Goal: Task Accomplishment & Management: Complete application form

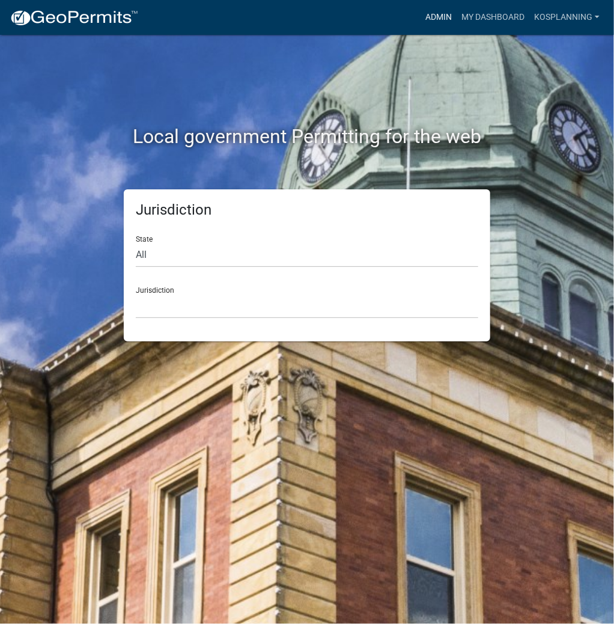
click at [447, 11] on link "Admin" at bounding box center [438, 17] width 36 height 23
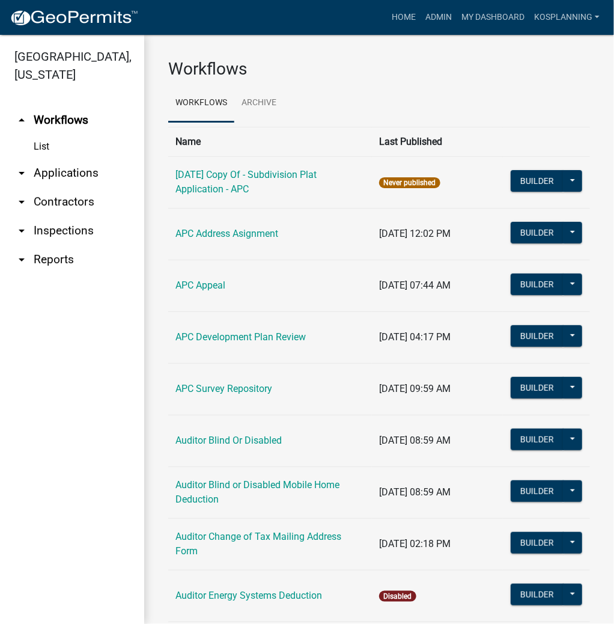
click at [90, 196] on link "arrow_drop_down Contractors" at bounding box center [72, 201] width 144 height 29
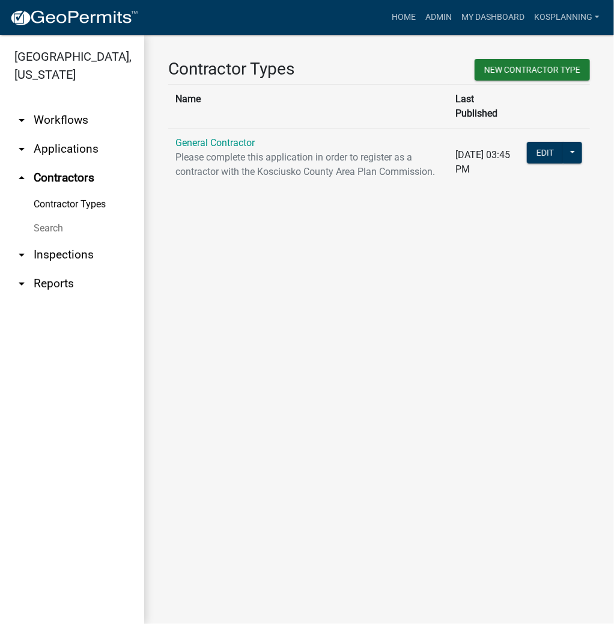
click at [196, 150] on p "Please complete this application in order to register as a contractor with the …" at bounding box center [308, 164] width 266 height 29
click at [234, 137] on link "General Contractor" at bounding box center [214, 142] width 79 height 11
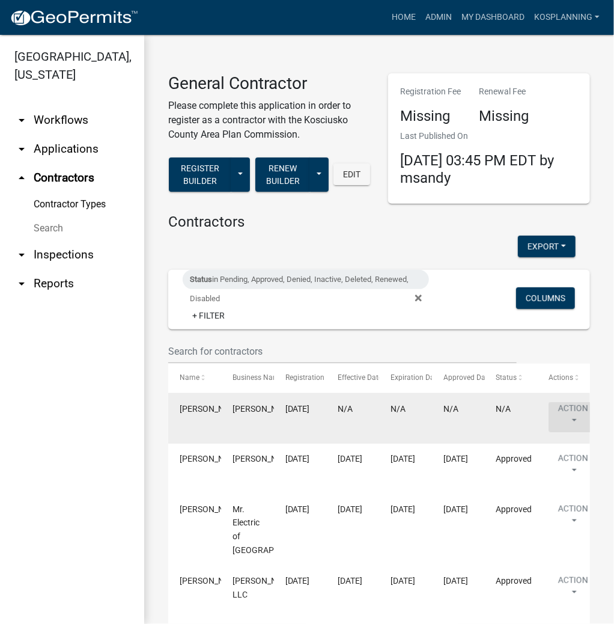
click at [562, 417] on button "Action" at bounding box center [572, 417] width 49 height 30
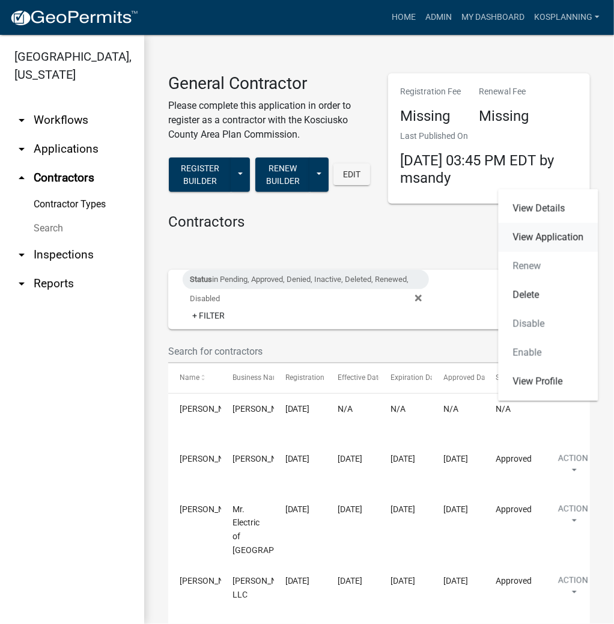
click at [545, 236] on link "View Application" at bounding box center [549, 237] width 100 height 29
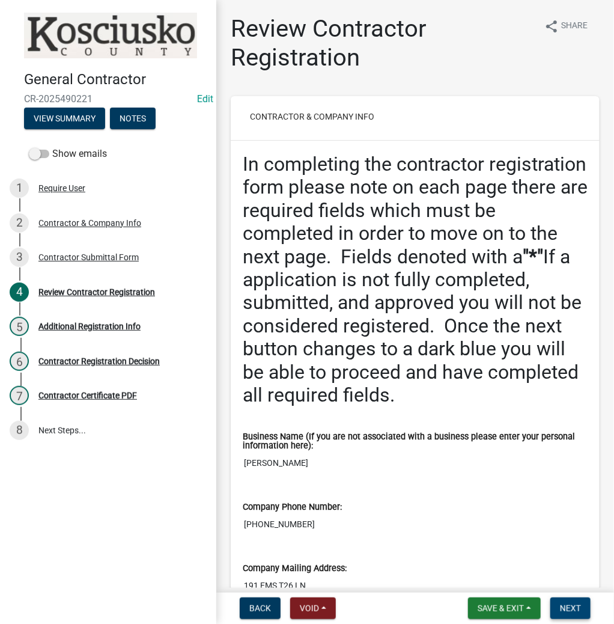
click at [575, 599] on button "Next" at bounding box center [570, 608] width 40 height 22
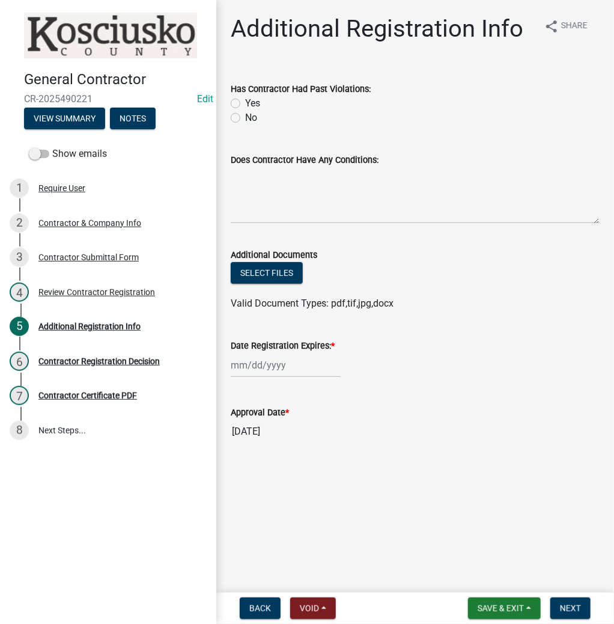
click at [245, 118] on label "No" at bounding box center [251, 118] width 12 height 14
click at [245, 118] on input "No" at bounding box center [249, 115] width 8 height 8
radio input "true"
click at [244, 183] on textarea "Does Contractor Have Any Conditions:" at bounding box center [415, 195] width 369 height 56
type textarea "none"
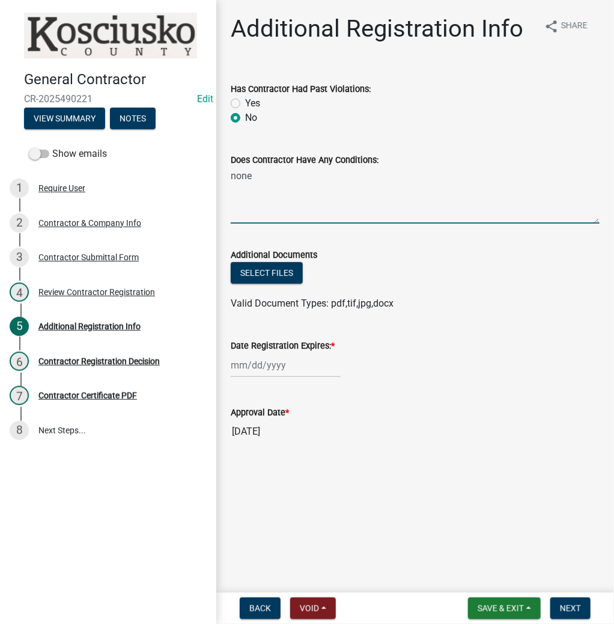
click at [268, 368] on div at bounding box center [286, 365] width 110 height 25
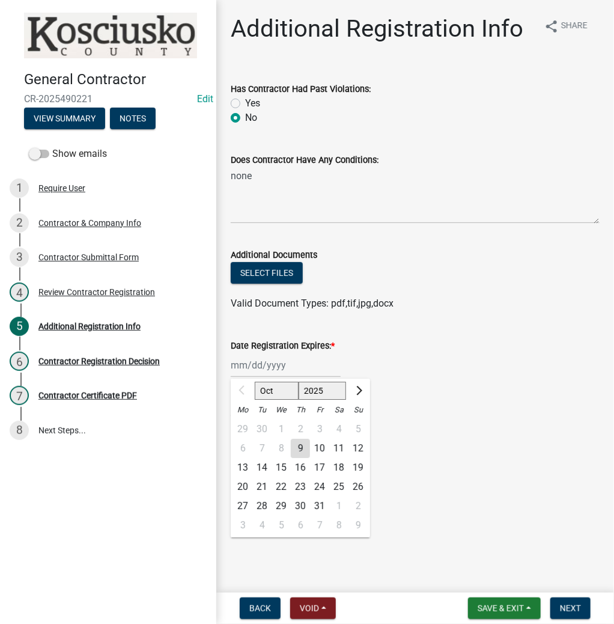
drag, startPoint x: 302, startPoint y: 396, endPoint x: 309, endPoint y: 393, distance: 8.4
click at [302, 396] on select "2025 2026 2027 2028 2029 2030 2031 2032 2033 2034 2035 2036 2037 2038 2039 2040…" at bounding box center [323, 390] width 48 height 18
select select "2026"
click at [299, 381] on select "2025 2026 2027 2028 2029 2030 2031 2032 2033 2034 2035 2036 2037 2038 2039 2040…" at bounding box center [323, 390] width 48 height 18
click at [315, 447] on div "9" at bounding box center [319, 448] width 19 height 19
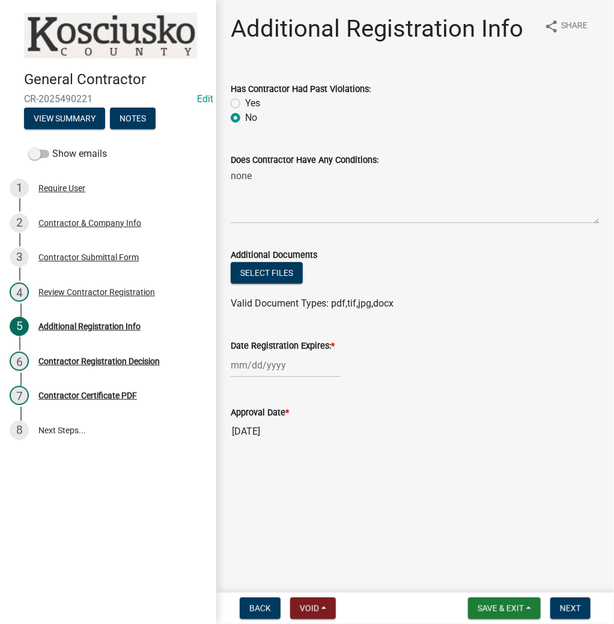
type input "[DATE]"
click at [575, 621] on nav "Back Void Withdraw Lock Expire Void Save & Exit Save Save & Exit Next" at bounding box center [415, 607] width 398 height 31
click at [574, 616] on button "Next" at bounding box center [570, 608] width 40 height 22
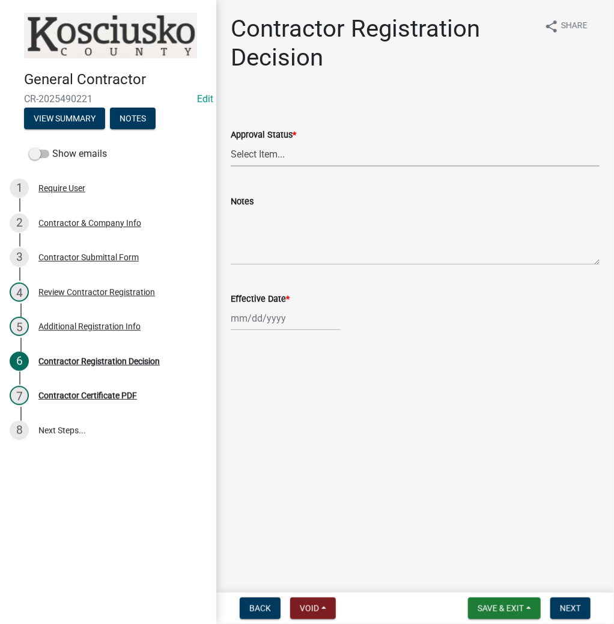
click at [272, 159] on select "Select Item... Approved Denied" at bounding box center [415, 154] width 369 height 25
click at [231, 142] on select "Select Item... Approved Denied" at bounding box center [415, 154] width 369 height 25
select select "8e4351d7-4ebf-4714-a7c9-c8187f00e083"
click at [258, 319] on div at bounding box center [286, 318] width 110 height 25
select select "10"
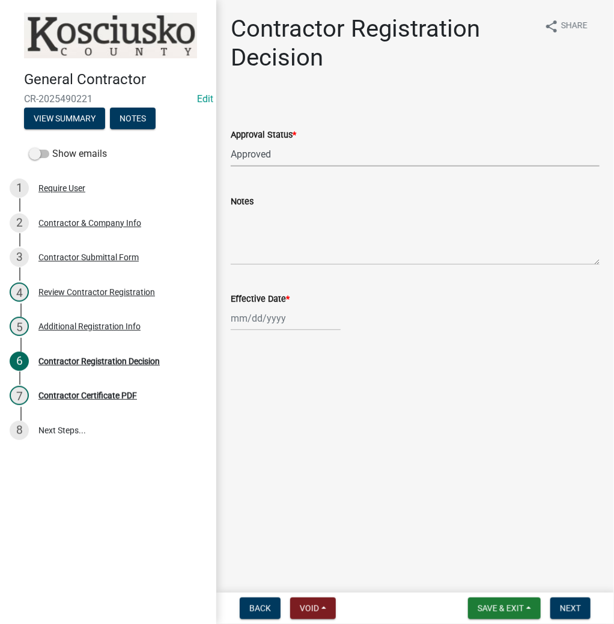
select select "2025"
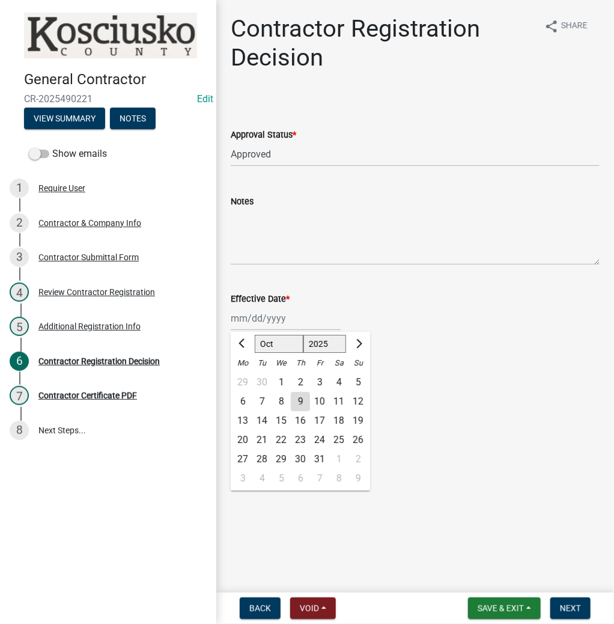
click at [300, 399] on div "9" at bounding box center [300, 401] width 19 height 19
type input "[DATE]"
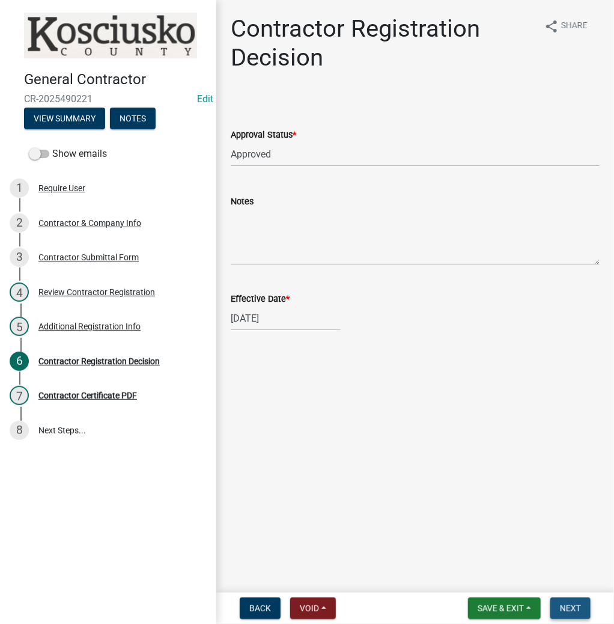
drag, startPoint x: 565, startPoint y: 604, endPoint x: 543, endPoint y: 557, distance: 51.9
click at [565, 601] on button "Next" at bounding box center [570, 608] width 40 height 22
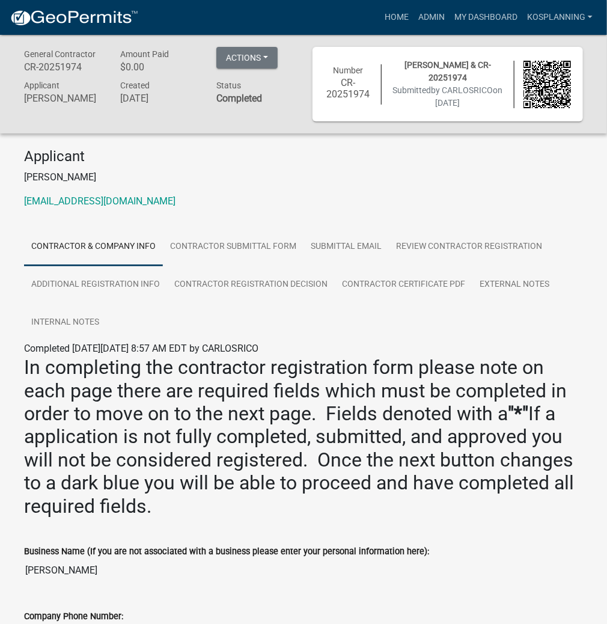
click at [389, 29] on nav "more_horiz Home Admin My Dashboard kosplanning Admin Account Contractor Profile…" at bounding box center [303, 17] width 607 height 35
click at [389, 14] on link "Home" at bounding box center [397, 17] width 34 height 23
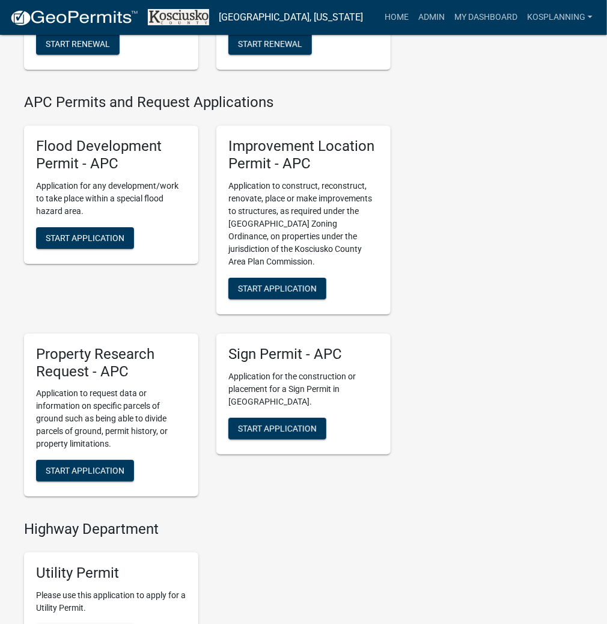
scroll to position [1346, 0]
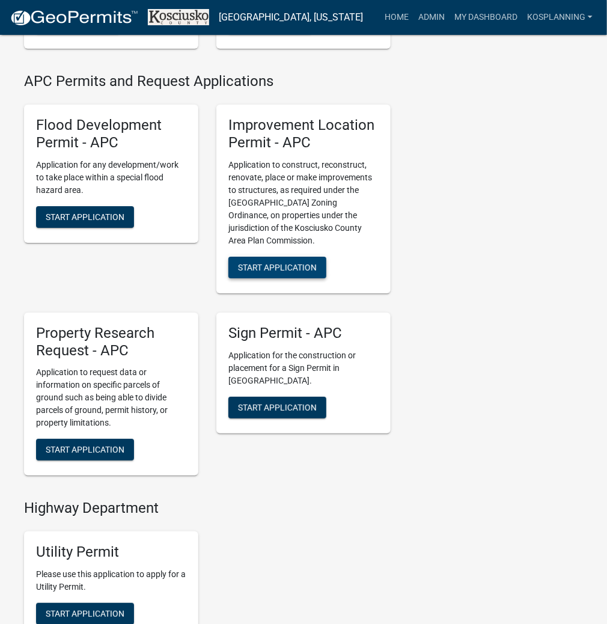
click at [307, 272] on span "Start Application" at bounding box center [277, 267] width 79 height 10
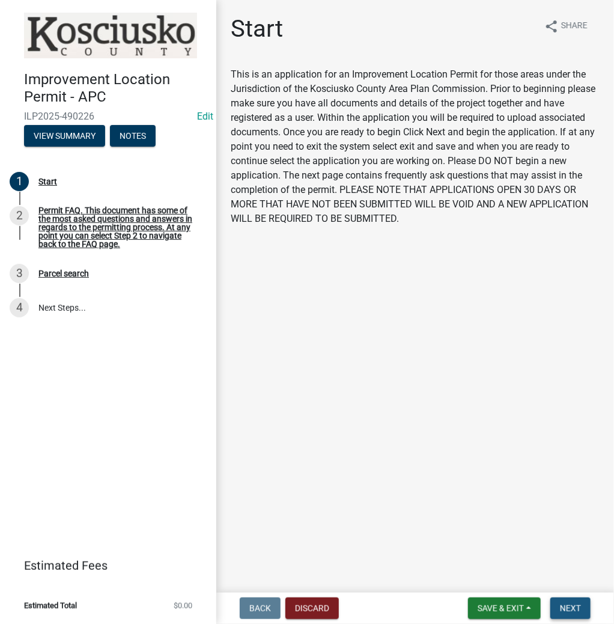
click at [566, 608] on span "Next" at bounding box center [570, 608] width 21 height 10
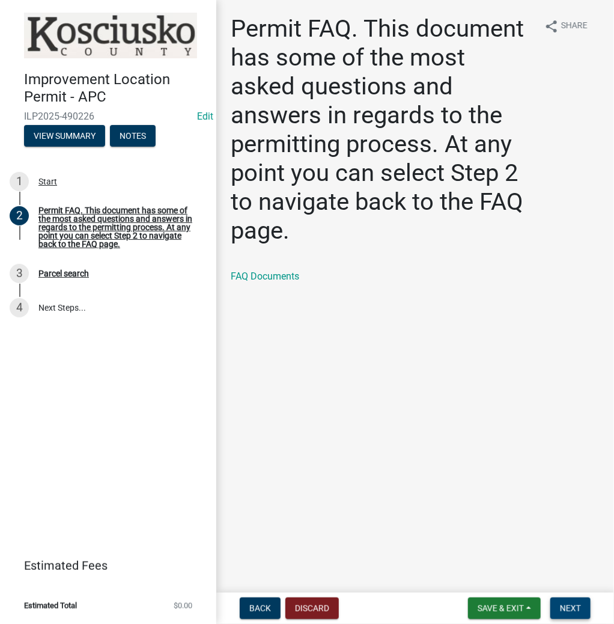
click at [589, 611] on button "Next" at bounding box center [570, 608] width 40 height 22
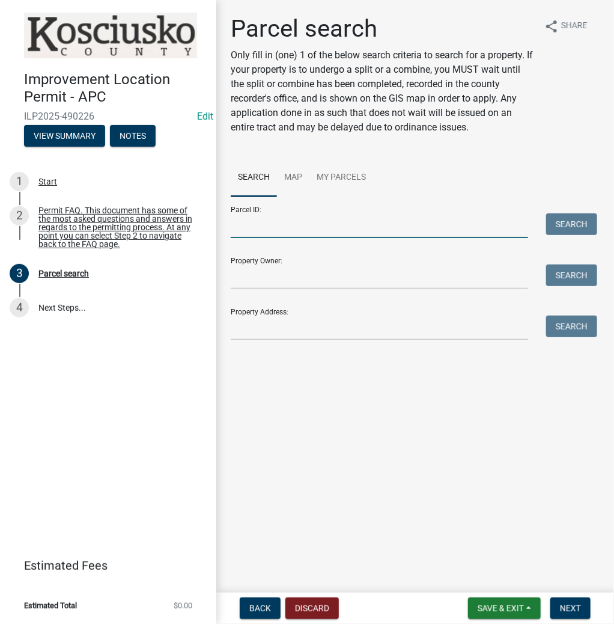
click at [256, 229] on input "Parcel ID:" at bounding box center [379, 225] width 297 height 25
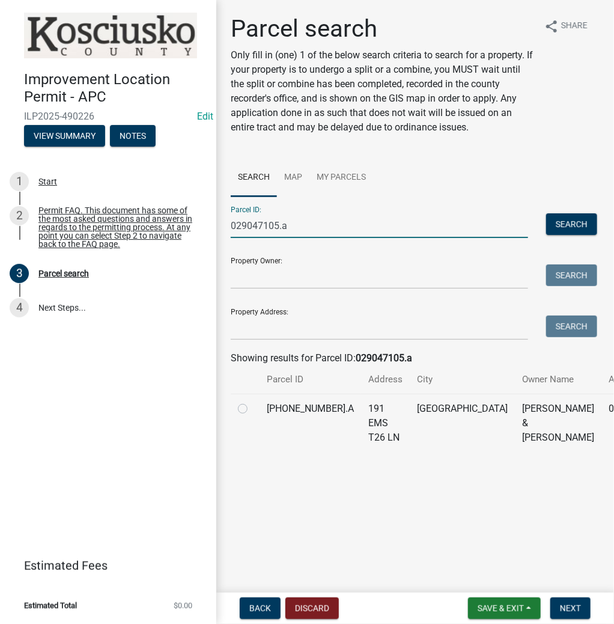
type input "029047105.a"
click at [252, 401] on label at bounding box center [252, 401] width 0 height 0
click at [252, 409] on input "radio" at bounding box center [256, 405] width 8 height 8
radio input "true"
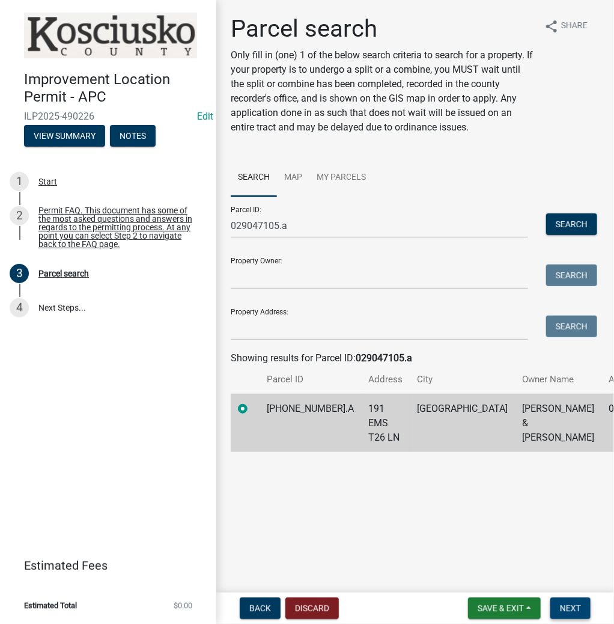
click at [565, 603] on span "Next" at bounding box center [570, 608] width 21 height 10
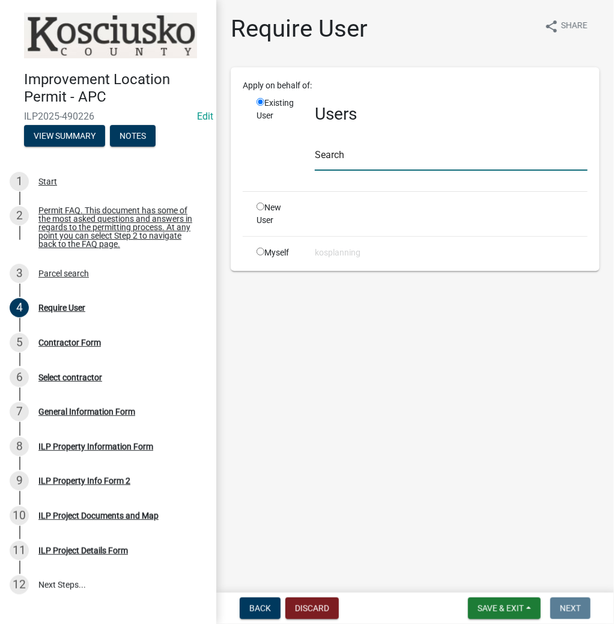
click at [336, 154] on input "text" at bounding box center [451, 158] width 273 height 25
paste input "CARLOSRICO"
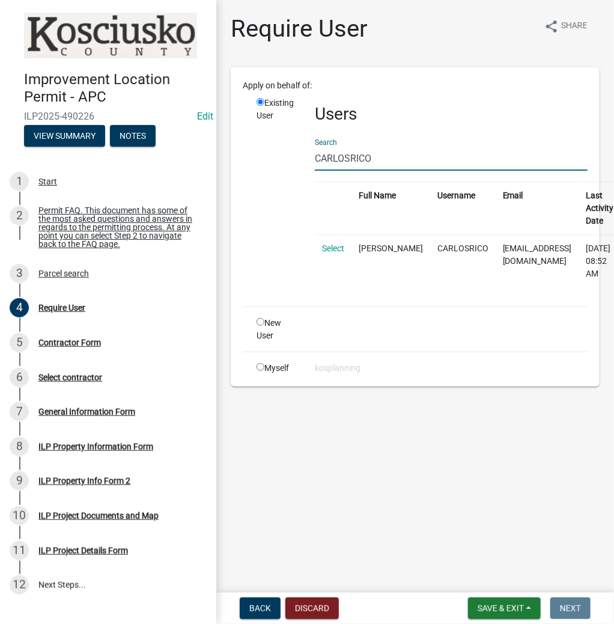
type input "CARLOSRICO"
click at [332, 251] on link "Select" at bounding box center [333, 248] width 22 height 10
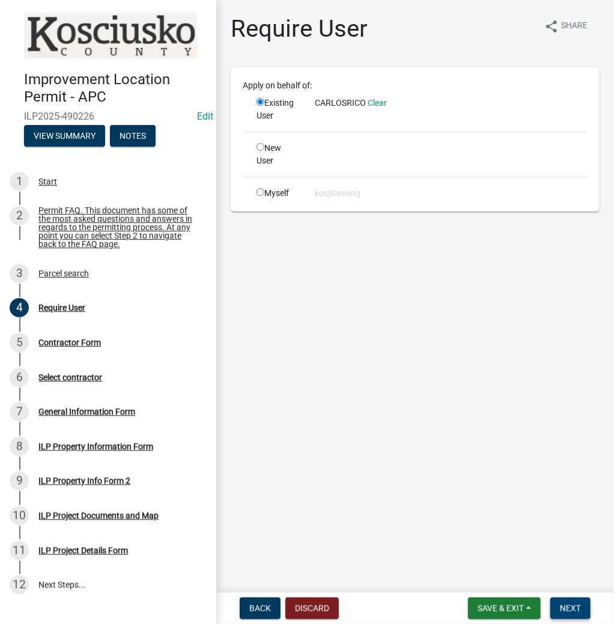
click at [569, 601] on button "Next" at bounding box center [570, 608] width 40 height 22
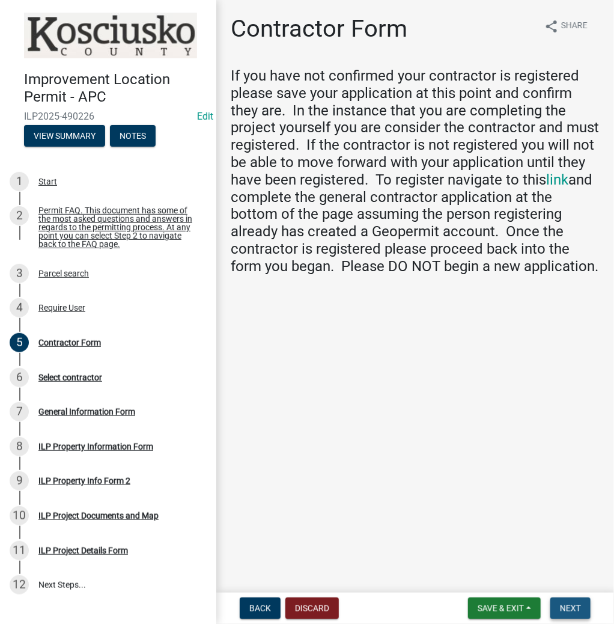
click at [569, 611] on span "Next" at bounding box center [570, 608] width 21 height 10
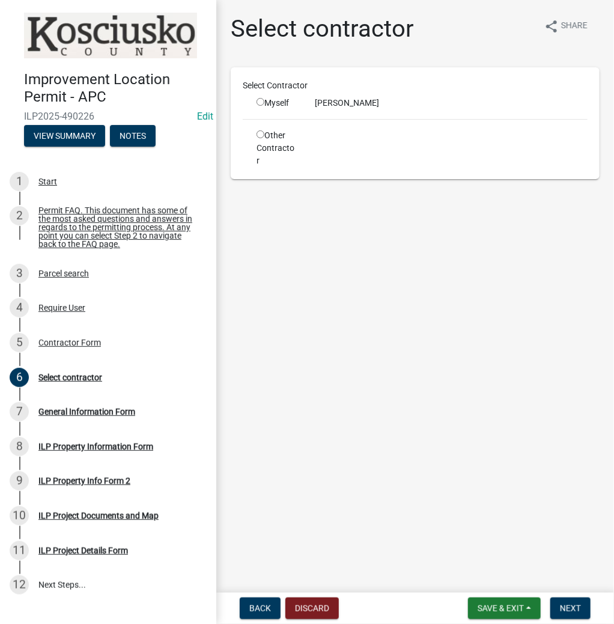
click at [262, 99] on input "radio" at bounding box center [260, 102] width 8 height 8
radio input "true"
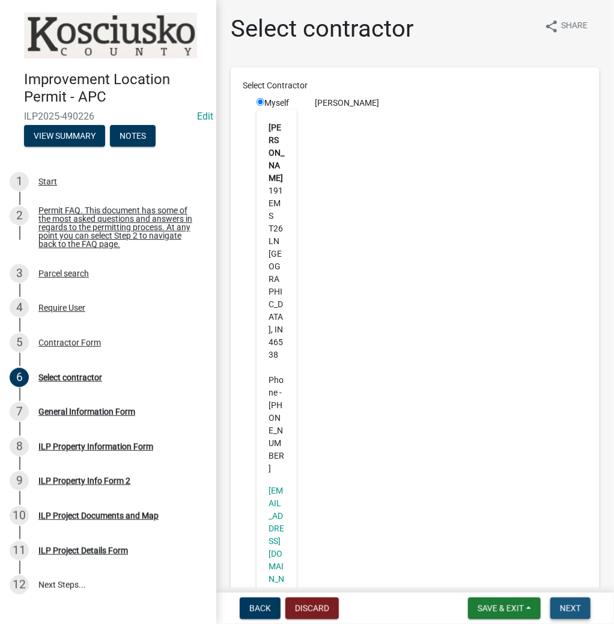
click at [568, 599] on button "Next" at bounding box center [570, 608] width 40 height 22
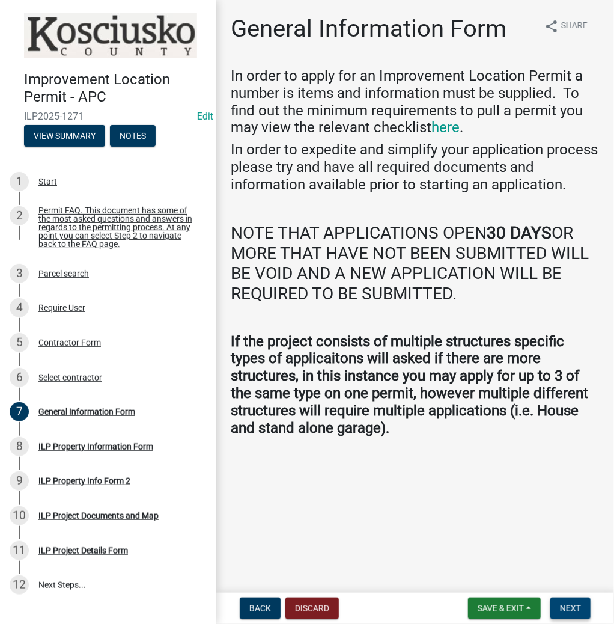
click at [572, 608] on span "Next" at bounding box center [570, 608] width 21 height 10
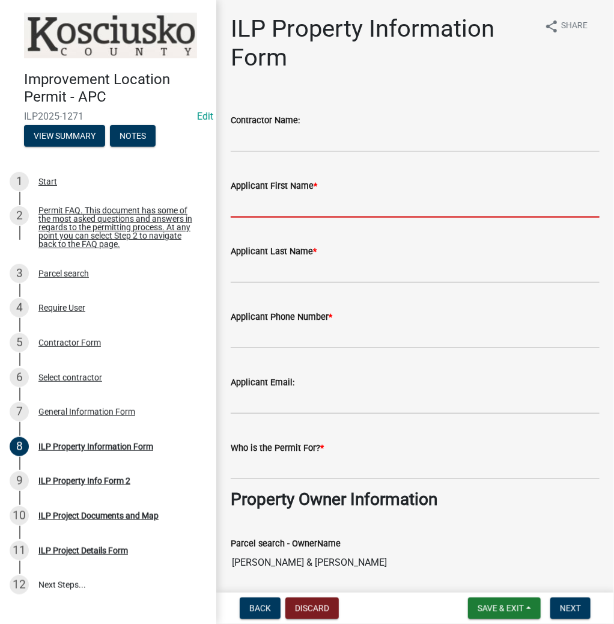
click at [258, 209] on input "Applicant First Name *" at bounding box center [415, 205] width 369 height 25
type input "c"
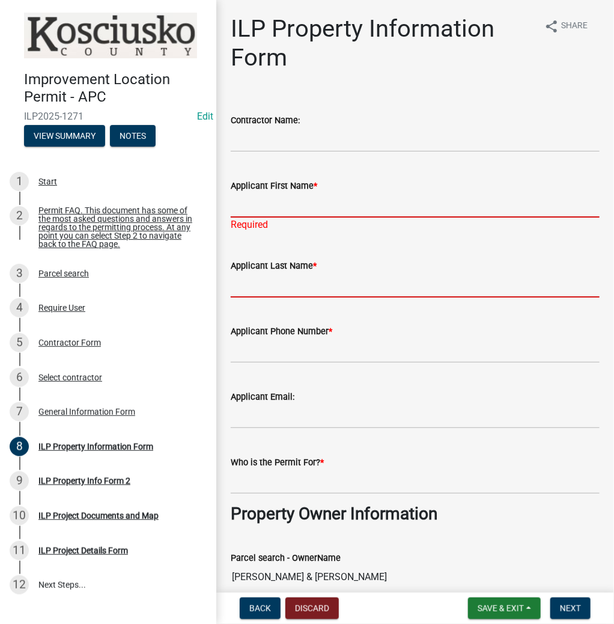
click at [258, 209] on input "Applicant First Name *" at bounding box center [415, 205] width 369 height 25
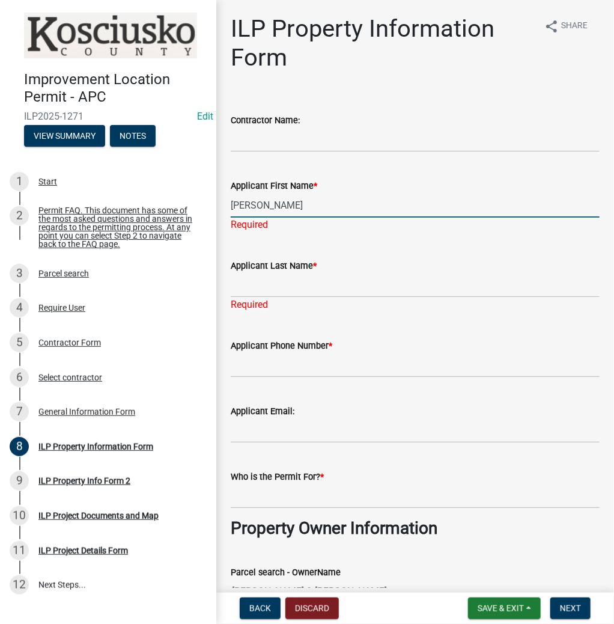
type input "[PERSON_NAME]"
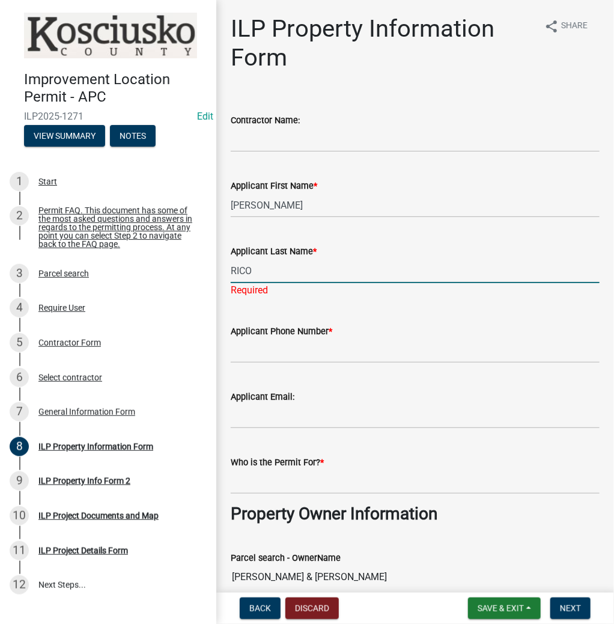
type input "RICO"
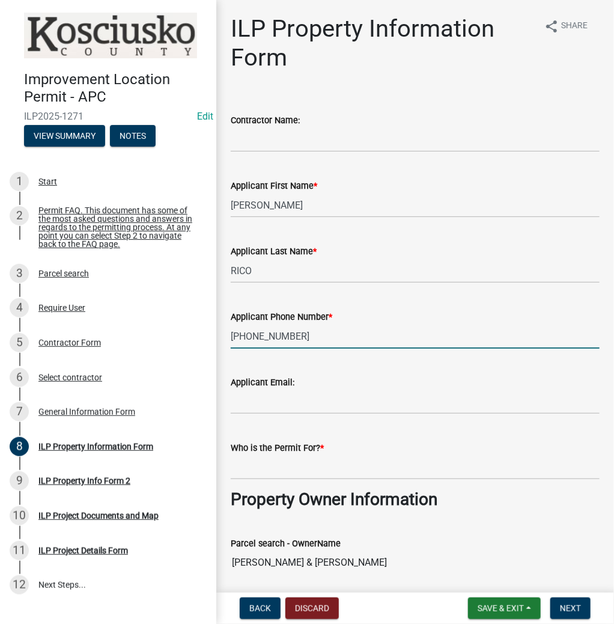
type input "[PHONE_NUMBER]"
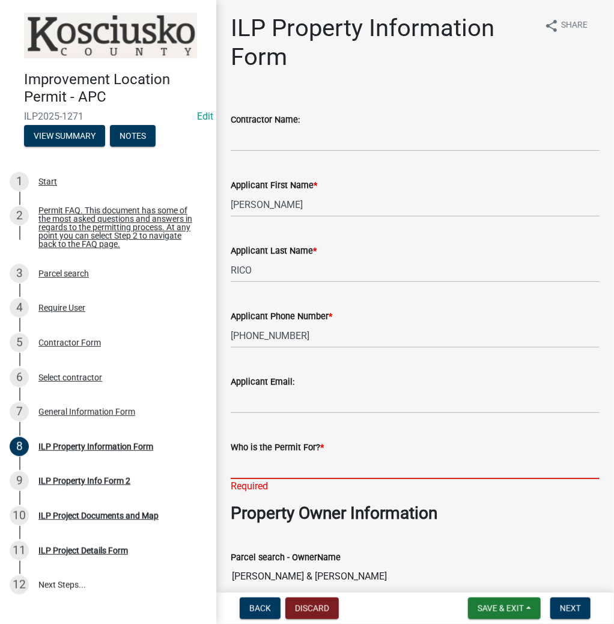
click at [263, 460] on input "Who is the Permit For? *" at bounding box center [415, 466] width 369 height 25
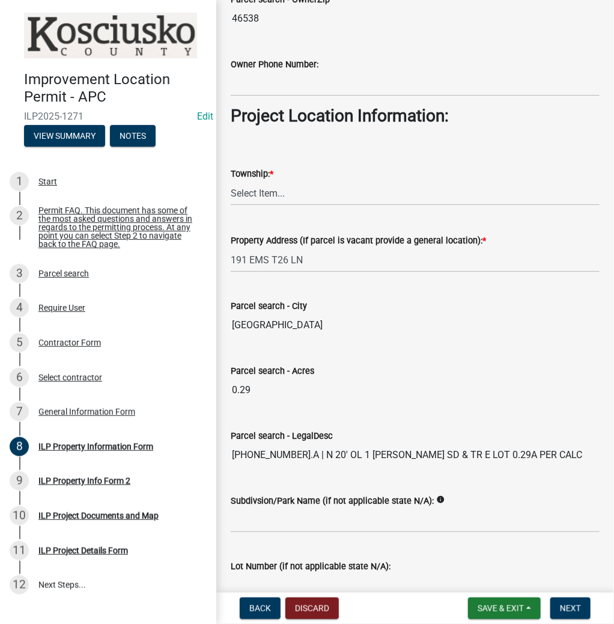
type input "[PERSON_NAME]"
click at [247, 193] on select "Select Item... [PERSON_NAME] - Elkhart Co Clay Etna [GEOGRAPHIC_DATA][PERSON_NA…" at bounding box center [415, 193] width 369 height 25
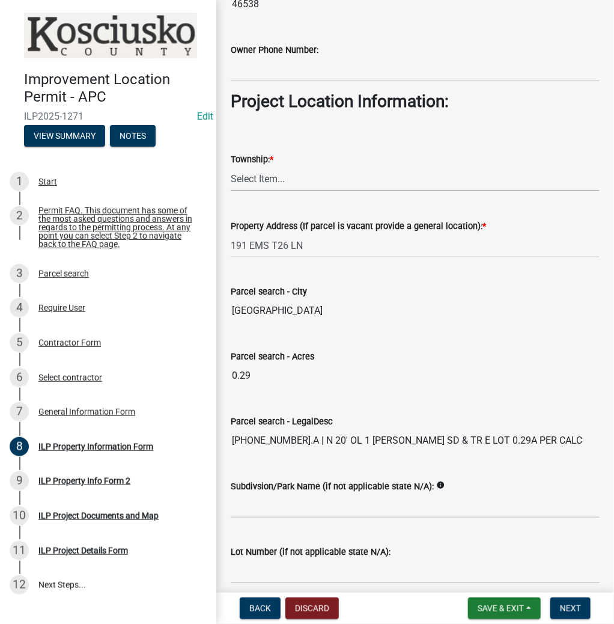
scroll to position [803, 0]
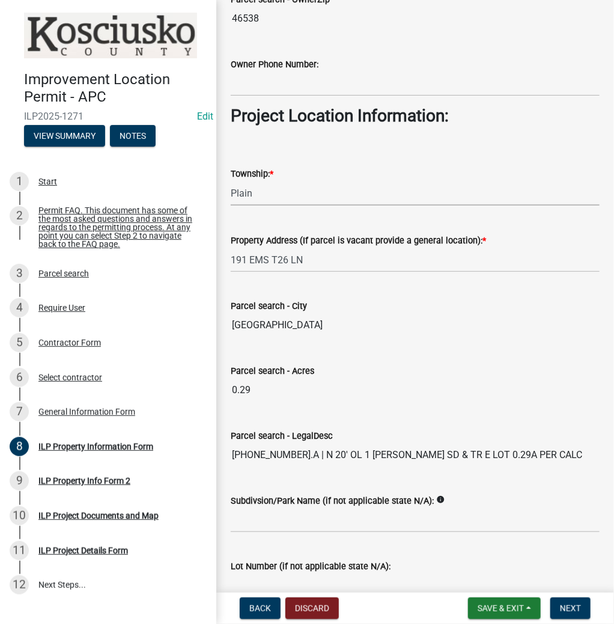
click at [231, 181] on select "Select Item... [PERSON_NAME] - Elkhart Co Clay Etna [GEOGRAPHIC_DATA][PERSON_NA…" at bounding box center [415, 193] width 369 height 25
select select "ce5e5af6-c6c5-4687-8c03-18a23ec22597"
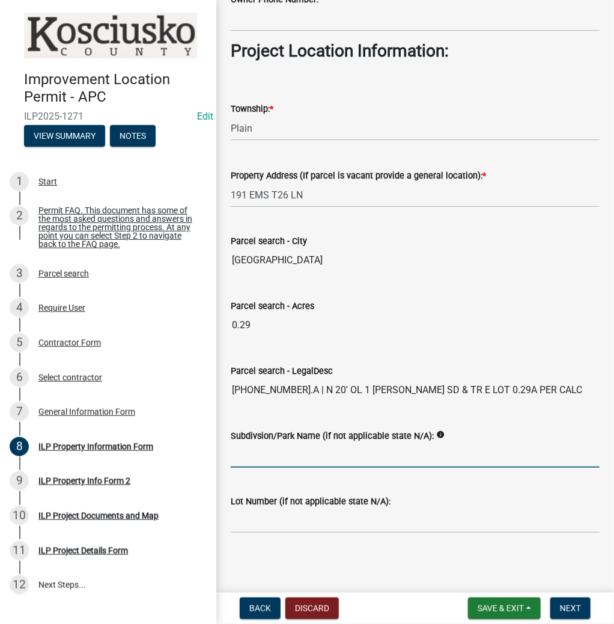
click at [251, 449] on input "Subdivsion/Park Name (if not applicable state N/A):" at bounding box center [415, 455] width 369 height 25
click at [232, 451] on input "BROCKS" at bounding box center [415, 455] width 369 height 25
type input "[PERSON_NAME]"
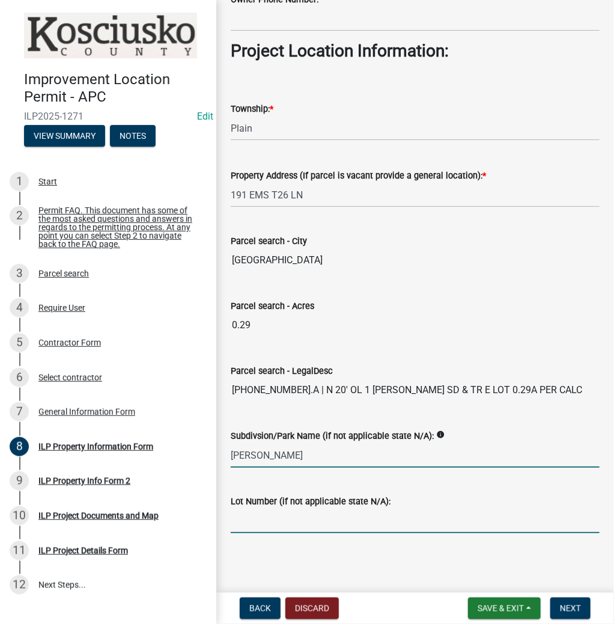
click at [281, 519] on input "Lot Number (if not applicable state N/A):" at bounding box center [415, 520] width 369 height 25
type input "1"
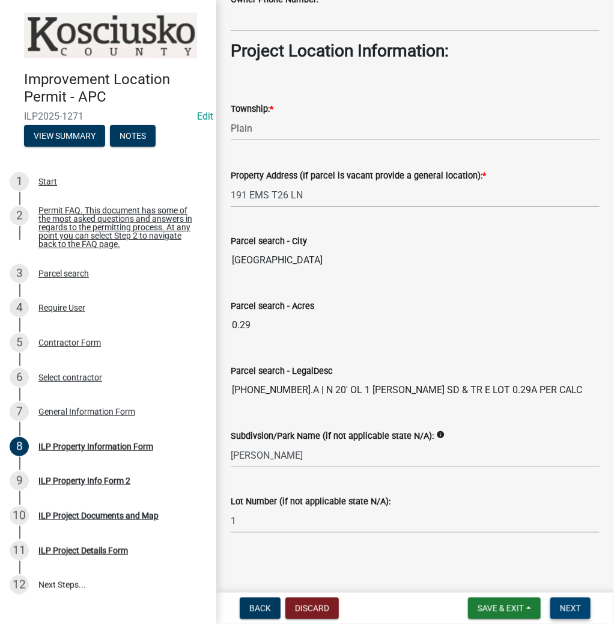
click at [572, 605] on span "Next" at bounding box center [570, 608] width 21 height 10
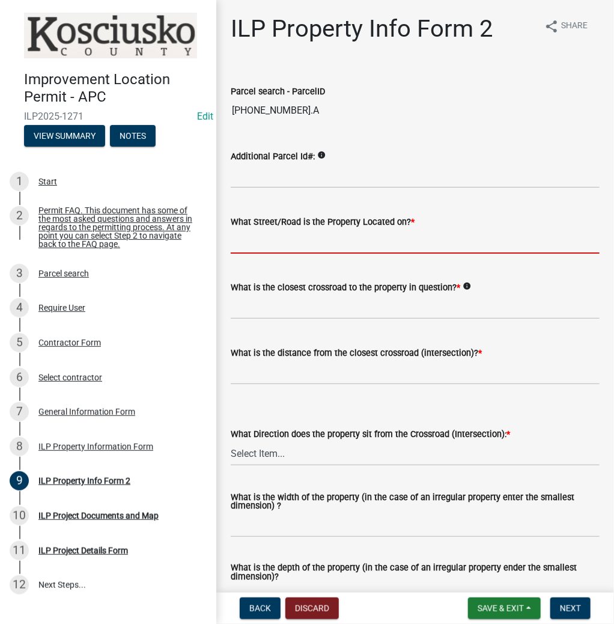
click at [288, 241] on input "What Street/Road is the Property Located on? *" at bounding box center [415, 241] width 369 height 25
type input "EMS T26 LN"
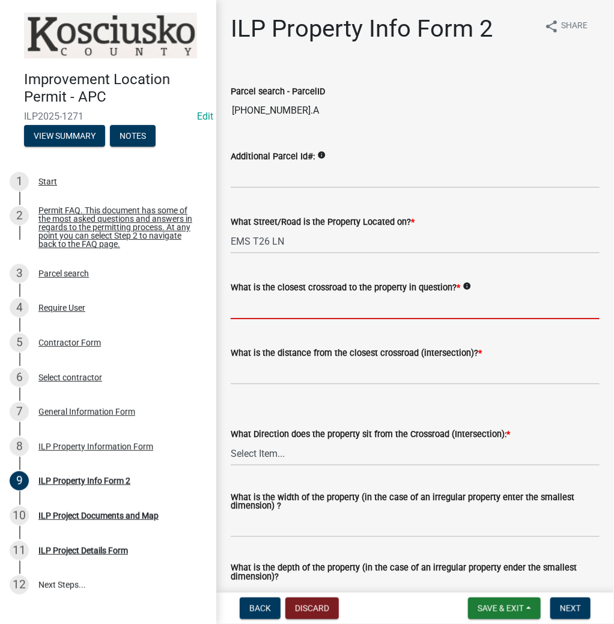
click at [281, 310] on input "What is the closest crossroad to the property in question? *" at bounding box center [415, 306] width 369 height 25
type input "EMS T26B LN"
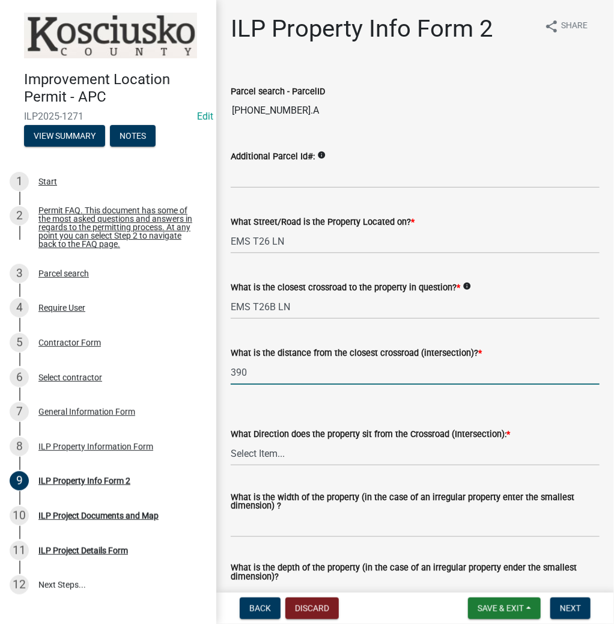
type input "390"
click at [255, 449] on select "Select Item... N NE NW S SE SW E W" at bounding box center [415, 453] width 369 height 25
click at [231, 441] on select "Select Item... N NE NW S SE SW E W" at bounding box center [415, 453] width 369 height 25
select select "0609af41-fe40-4fa2-880d-6f54f567ae8e"
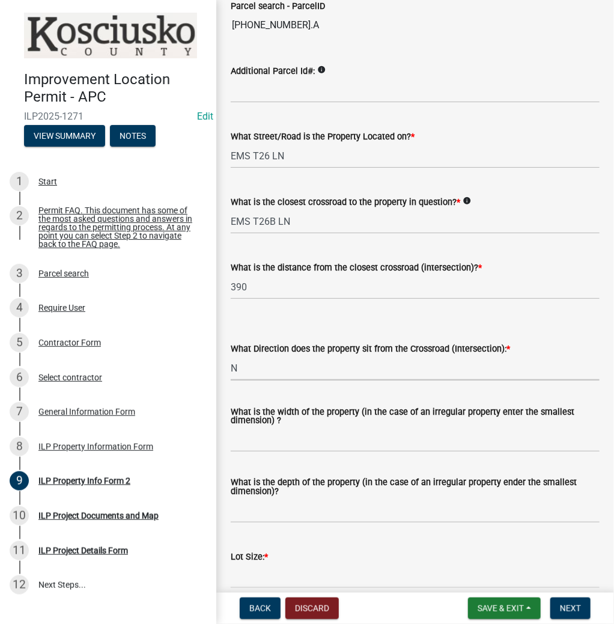
scroll to position [192, 0]
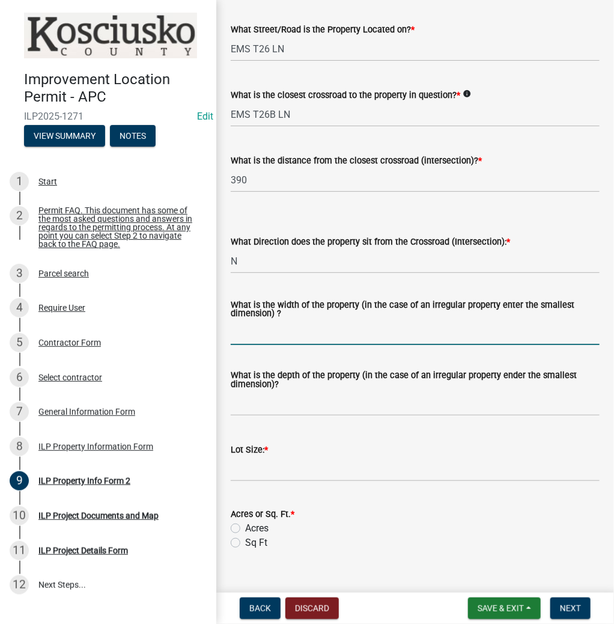
click at [272, 336] on input "What is the width of the property (in the case of an irregular property enter t…" at bounding box center [415, 332] width 369 height 25
type input "60"
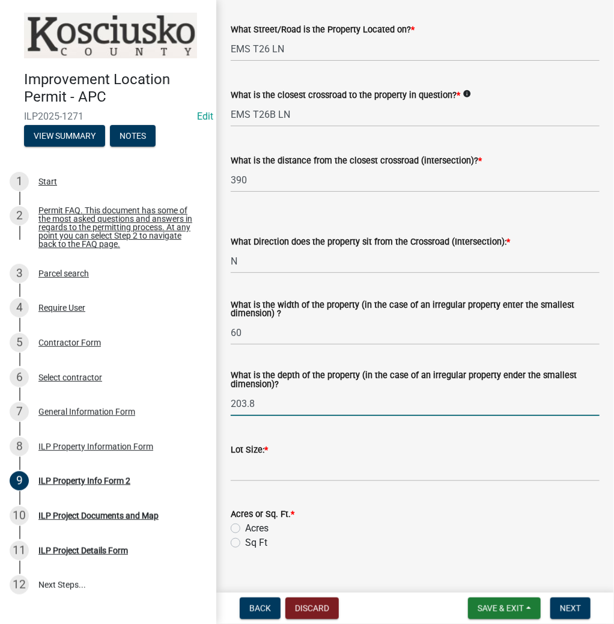
type input "203.8"
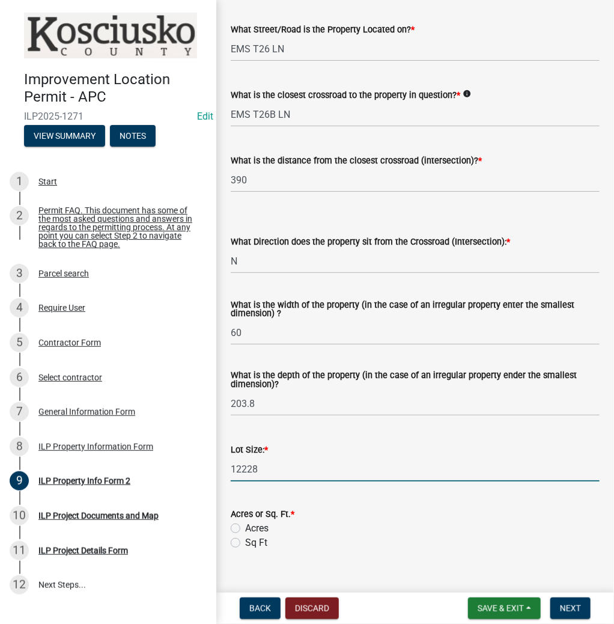
type input "12228"
click at [245, 541] on label "Sq Ft" at bounding box center [256, 542] width 22 height 14
click at [245, 541] on input "Sq Ft" at bounding box center [249, 539] width 8 height 8
radio input "true"
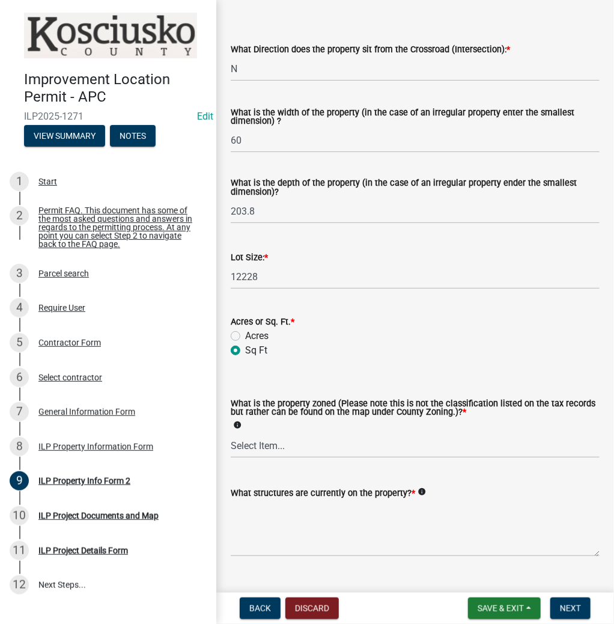
scroll to position [410, 0]
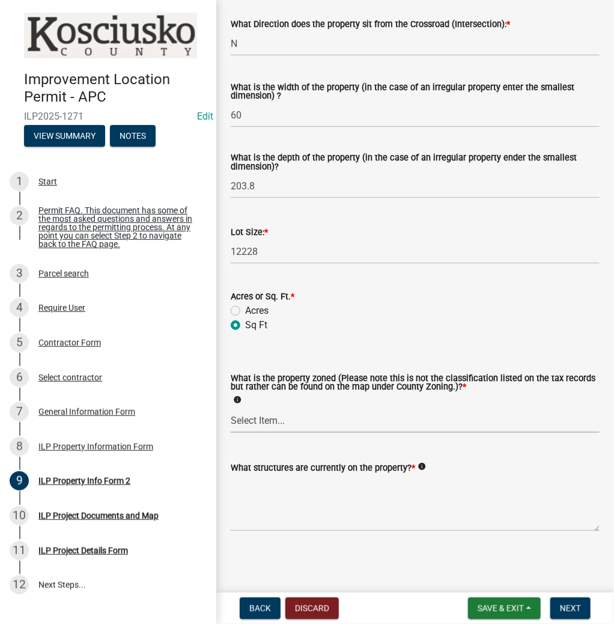
click at [268, 414] on select "Select Item... Agricultural Agricultural 2 Commercial Environmental Industrial …" at bounding box center [415, 420] width 369 height 25
click at [231, 408] on select "Select Item... Agricultural Agricultural 2 Commercial Environmental Industrial …" at bounding box center [415, 420] width 369 height 25
select select "1146270b-2111-4e23-bf7f-74ce85cf7041"
click at [277, 491] on textarea "What structures are currently on the property? *" at bounding box center [415, 503] width 369 height 56
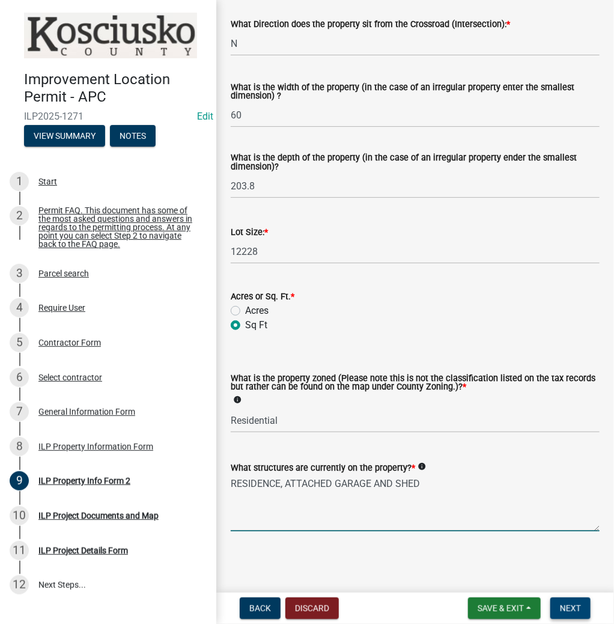
type textarea "RESIDENCE, ATTACHED GARAGE AND SHED"
click at [572, 605] on span "Next" at bounding box center [570, 608] width 21 height 10
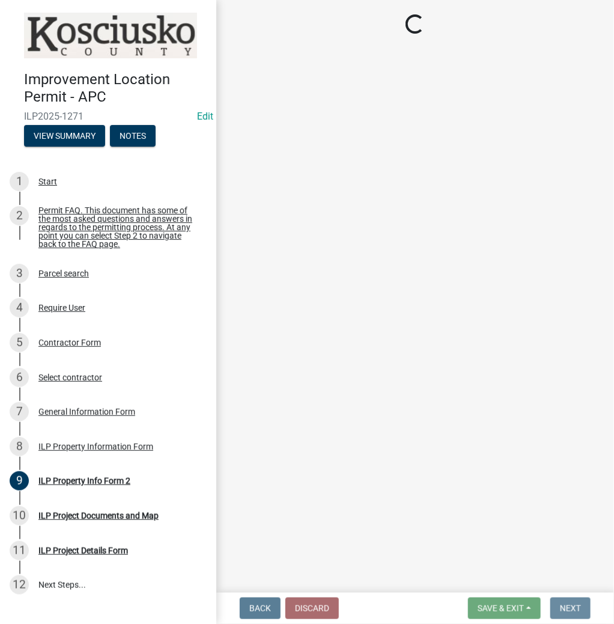
scroll to position [0, 0]
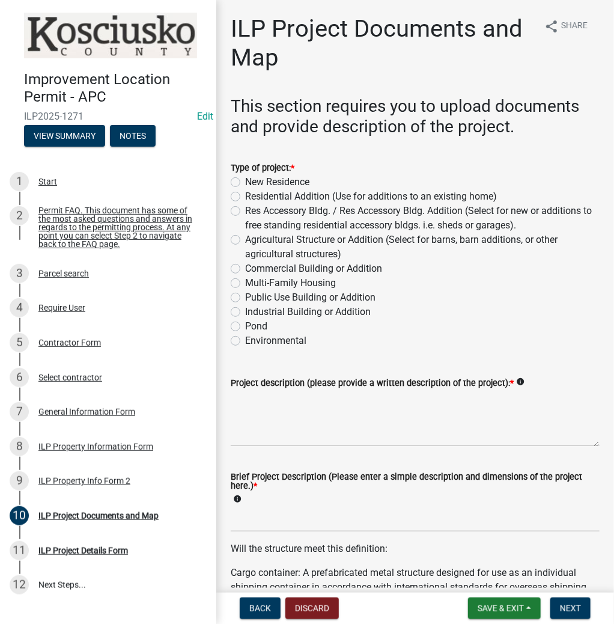
click at [242, 207] on div "Res Accessory Bldg. / Res Accessory Bldg. Addition (Select for new or additions…" at bounding box center [415, 218] width 369 height 29
click at [245, 210] on label "Res Accessory Bldg. / Res Accessory Bldg. Addition (Select for new or additions…" at bounding box center [422, 218] width 354 height 29
click at [245, 210] on input "Res Accessory Bldg. / Res Accessory Bldg. Addition (Select for new or additions…" at bounding box center [249, 208] width 8 height 8
radio input "true"
click at [245, 412] on textarea "Project description (please provide a written description of the project): *" at bounding box center [415, 418] width 369 height 56
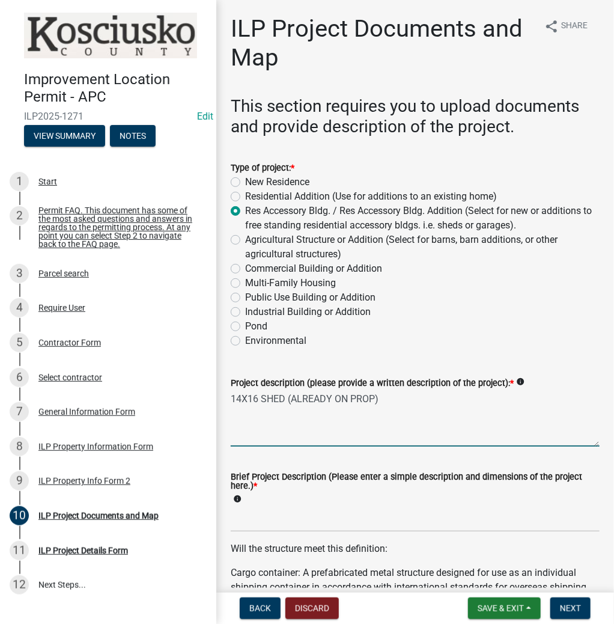
type textarea "14X16 SHED (ALREADY ON PROP)"
click at [247, 531] on input "Brief Project Description (Please enter a simple description and dimensions of …" at bounding box center [415, 519] width 369 height 25
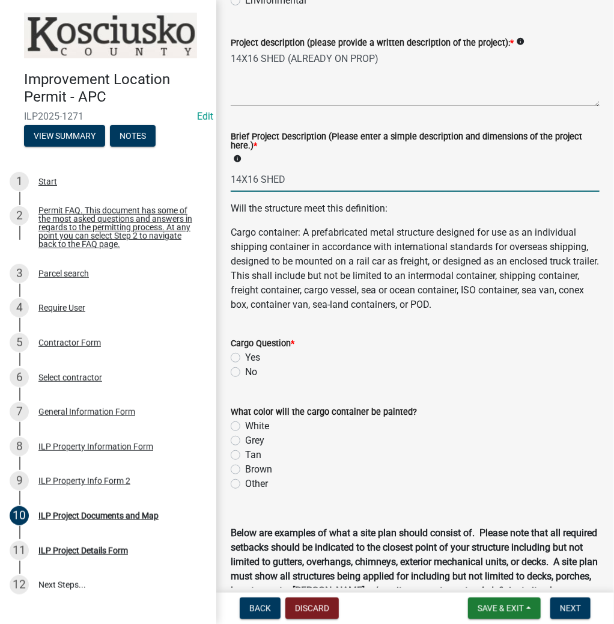
scroll to position [481, 0]
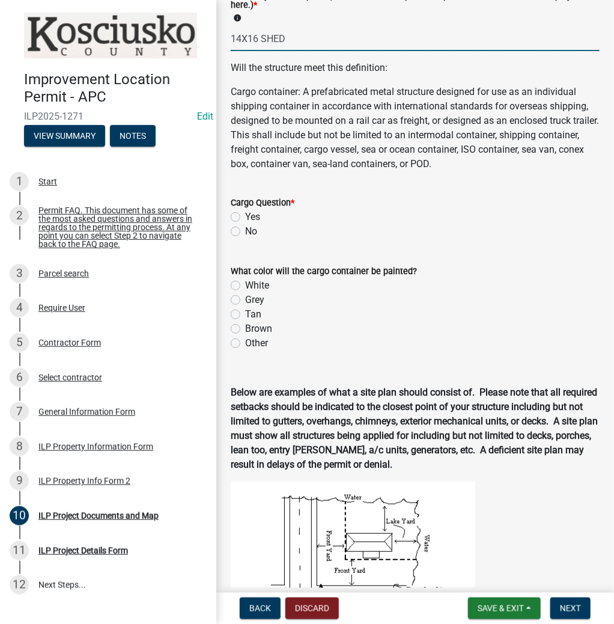
type input "14X16 SHED"
click at [245, 231] on label "No" at bounding box center [251, 231] width 12 height 14
click at [245, 231] on input "No" at bounding box center [249, 228] width 8 height 8
radio input "true"
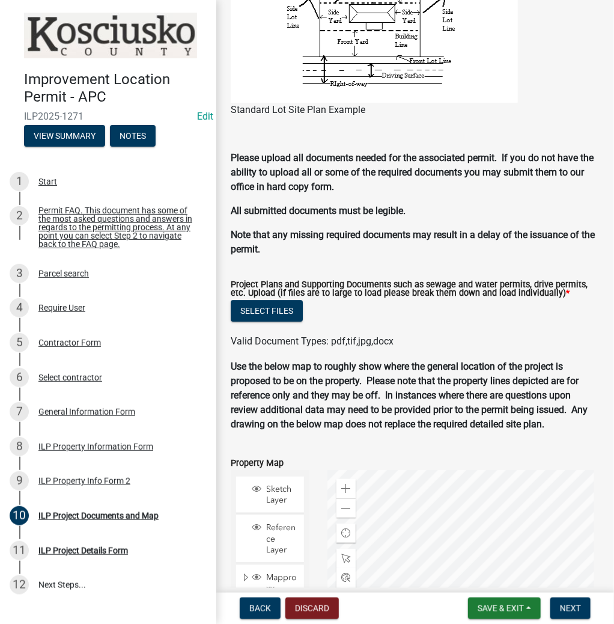
scroll to position [1201, 0]
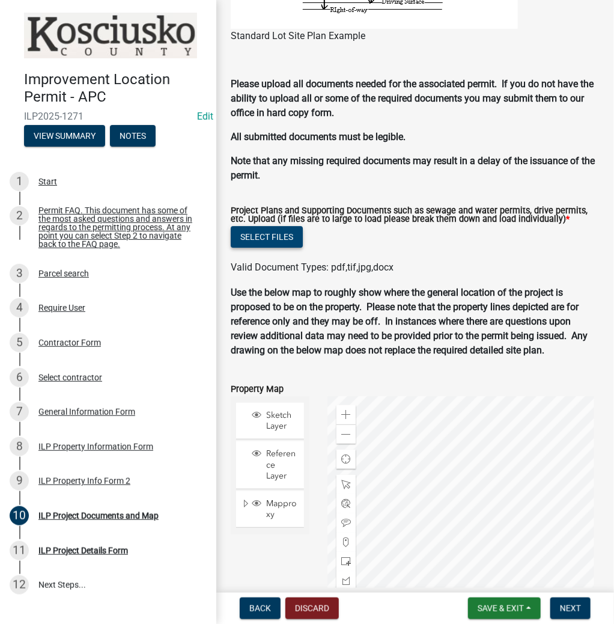
click at [283, 238] on button "Select files" at bounding box center [267, 237] width 72 height 22
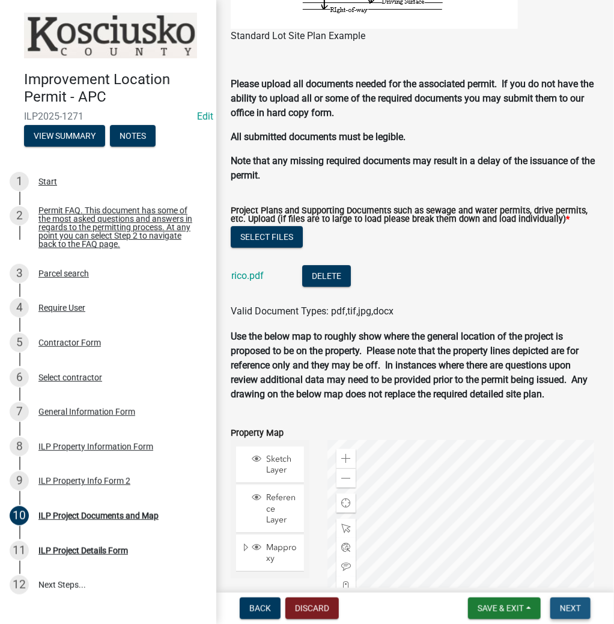
click at [578, 613] on button "Next" at bounding box center [570, 608] width 40 height 22
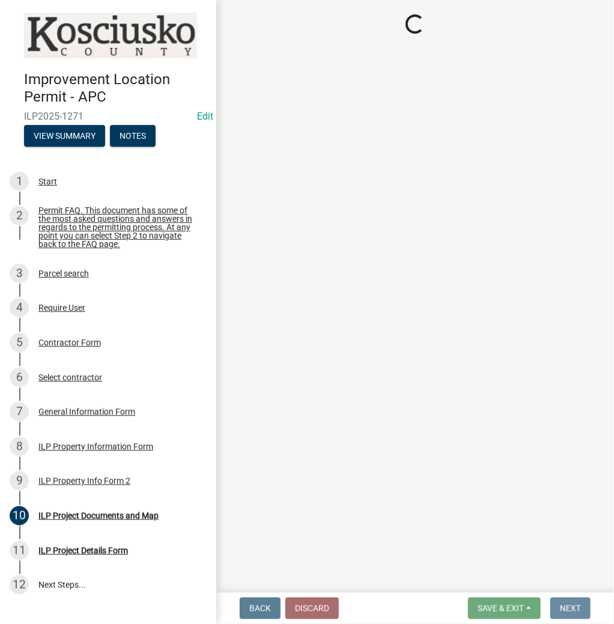
scroll to position [0, 0]
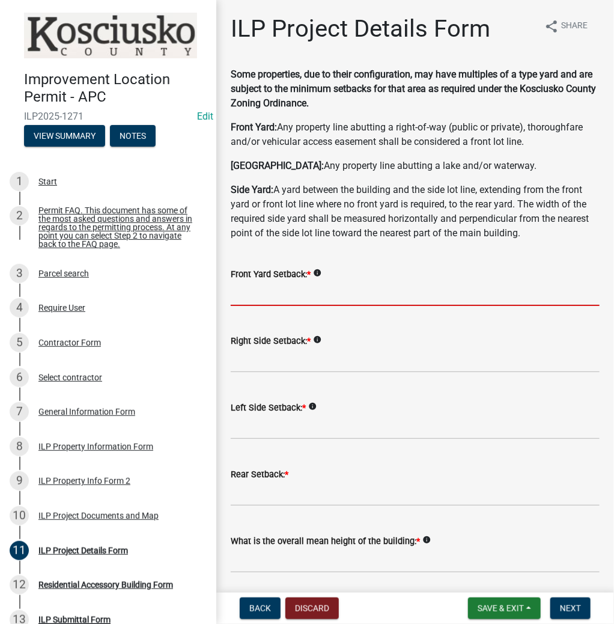
click at [259, 294] on input "text" at bounding box center [415, 293] width 369 height 25
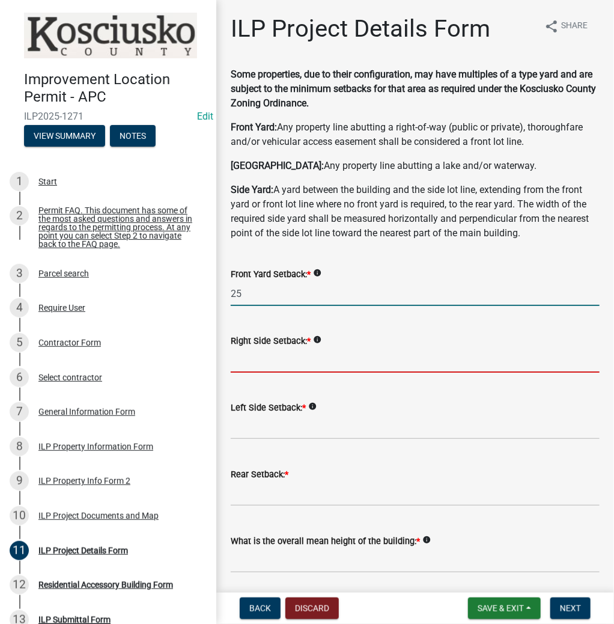
type input "25.0"
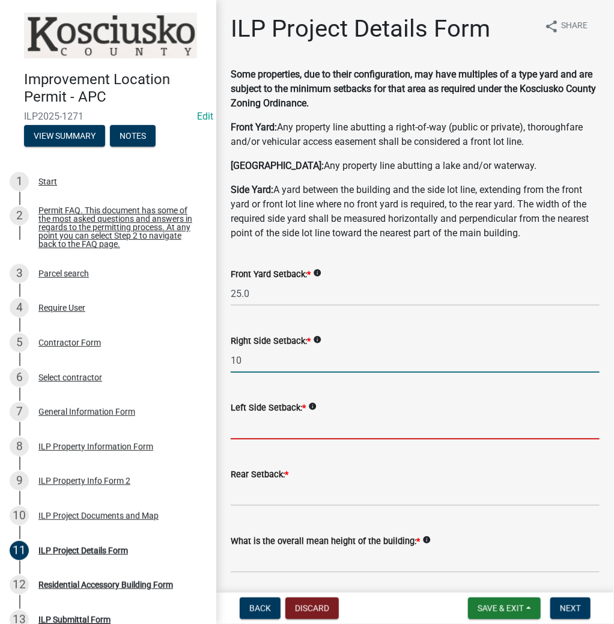
type input "10.0"
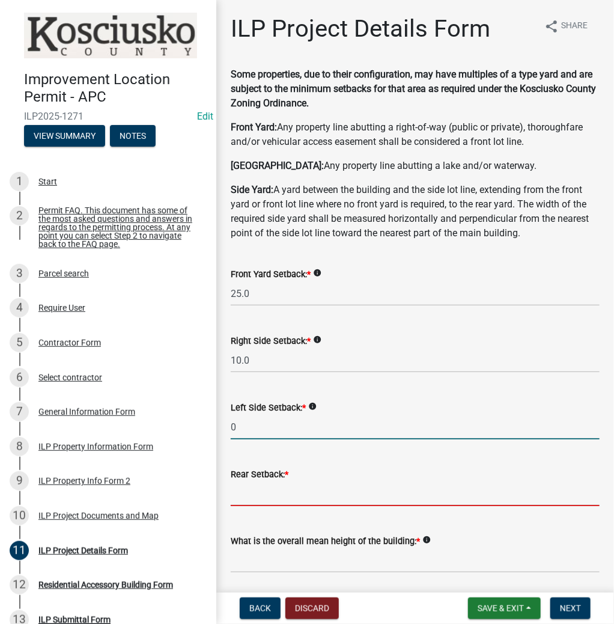
type input "0.0"
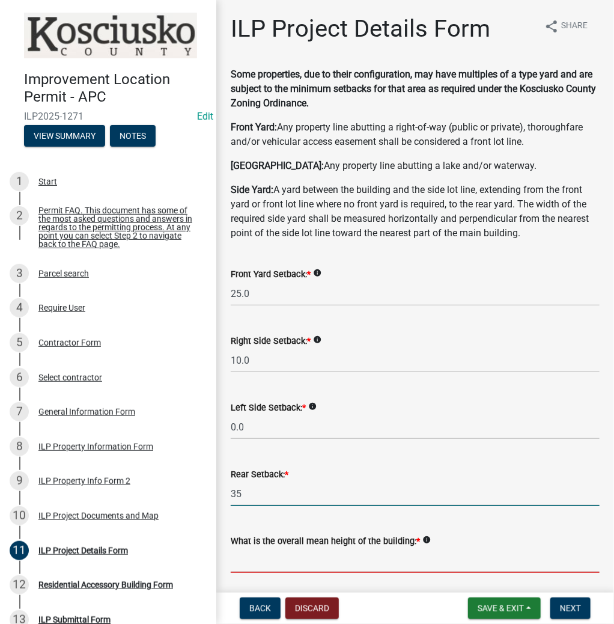
type input "35.0"
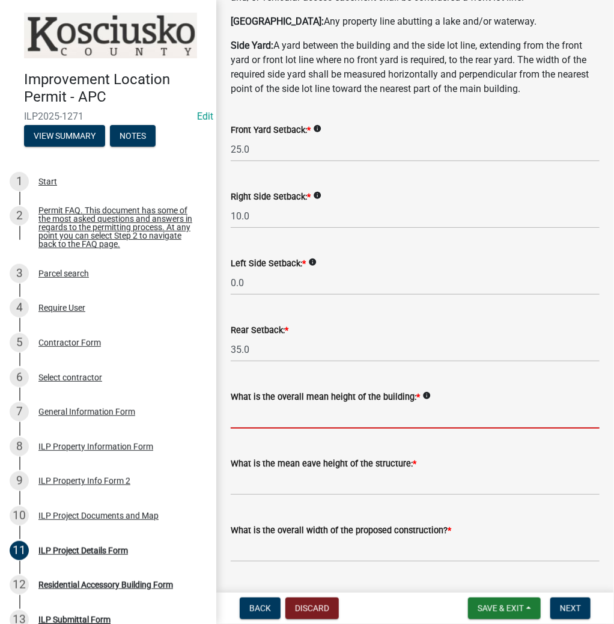
scroll to position [240, 0]
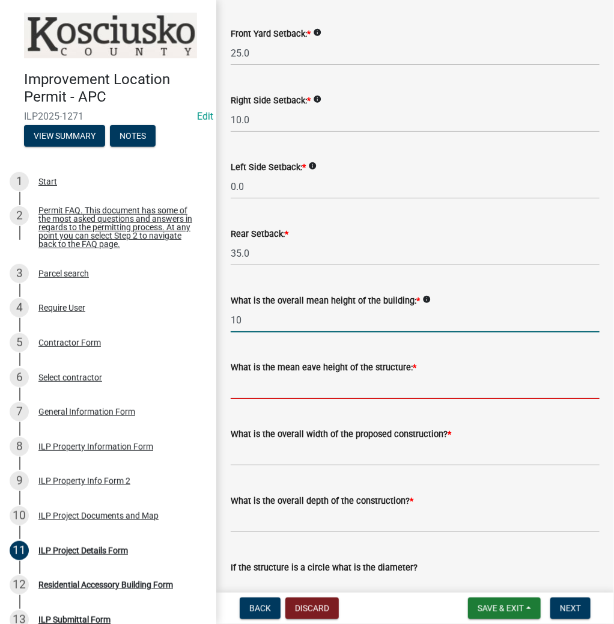
type input "10.0"
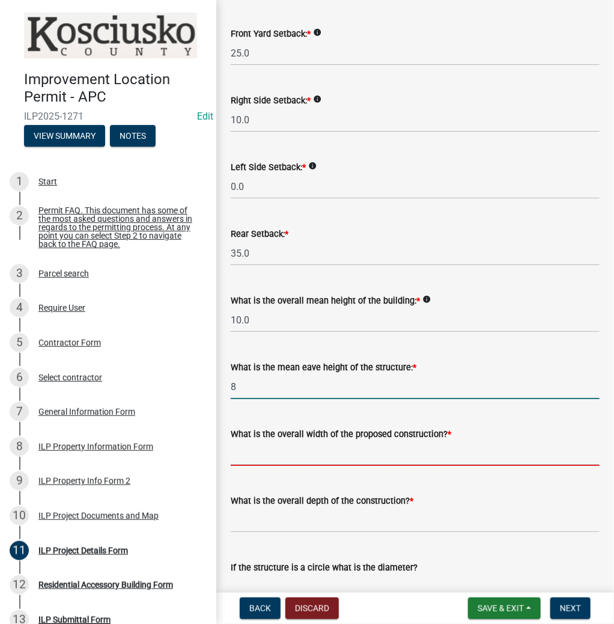
type input "8.0"
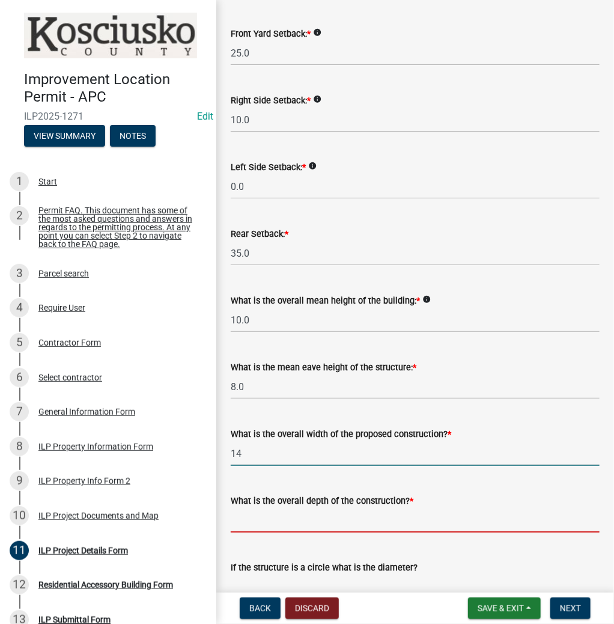
type input "14.00"
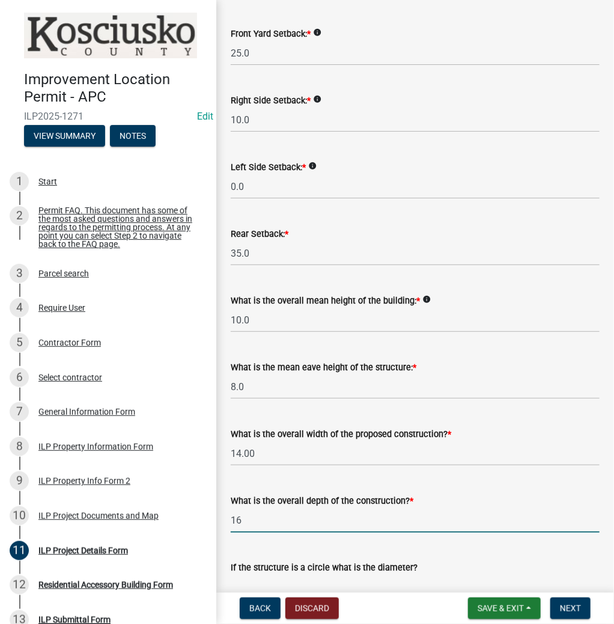
type input "16.00"
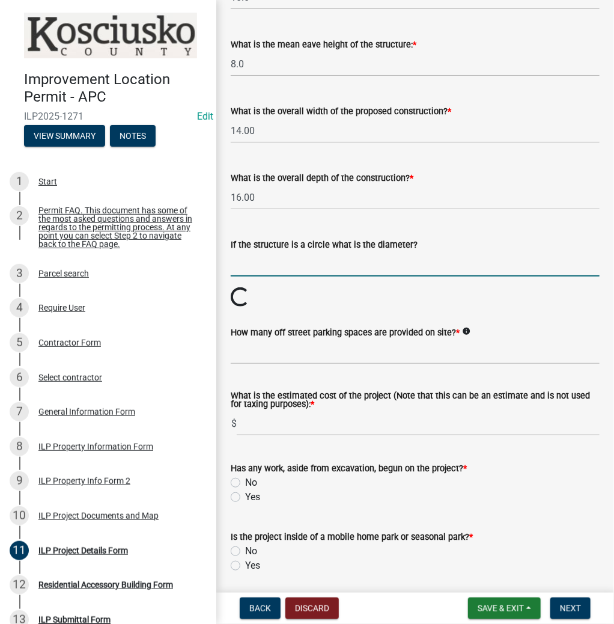
scroll to position [588, 0]
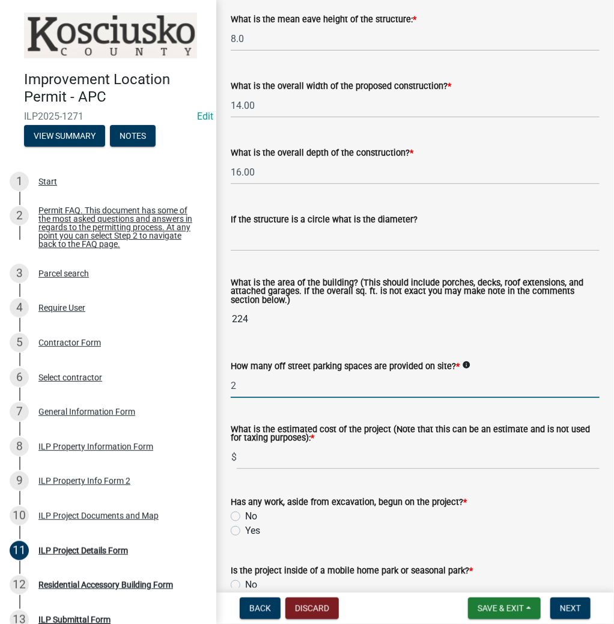
type input "2"
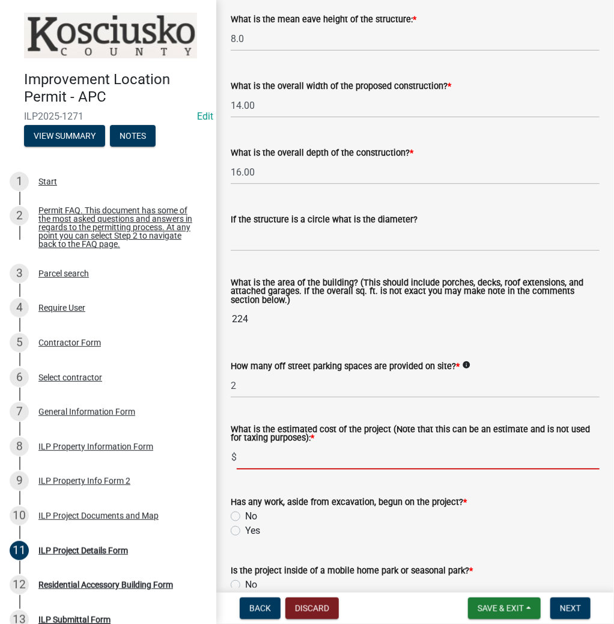
scroll to position [780, 0]
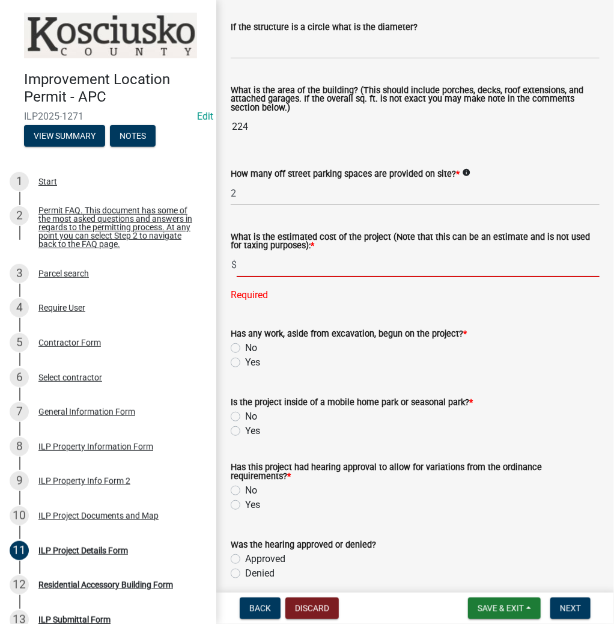
click at [271, 264] on input "text" at bounding box center [418, 264] width 363 height 25
type input "3000"
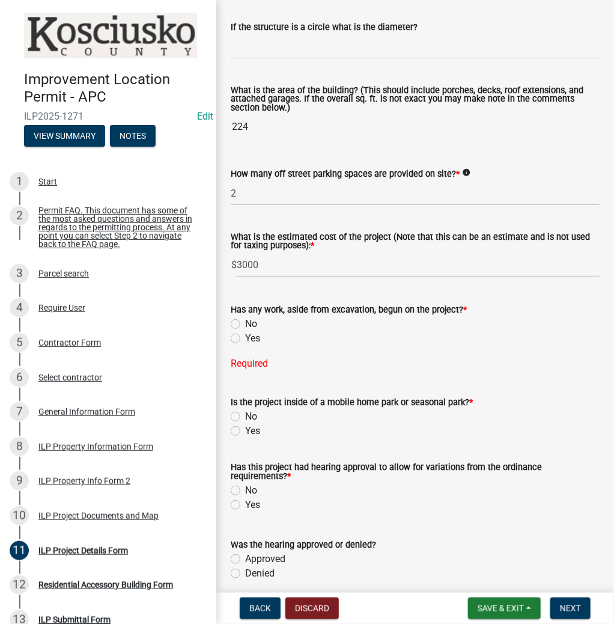
drag, startPoint x: 237, startPoint y: 336, endPoint x: 244, endPoint y: 340, distance: 8.1
click at [245, 336] on label "Yes" at bounding box center [252, 338] width 15 height 14
click at [245, 336] on input "Yes" at bounding box center [249, 335] width 8 height 8
radio input "true"
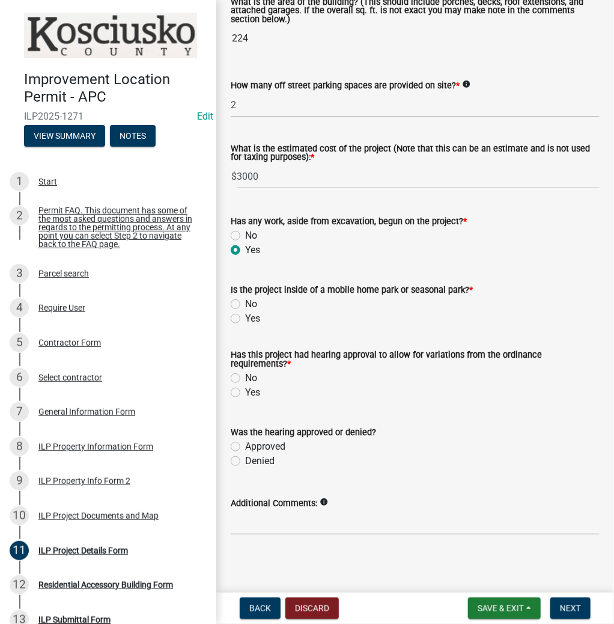
scroll to position [872, 0]
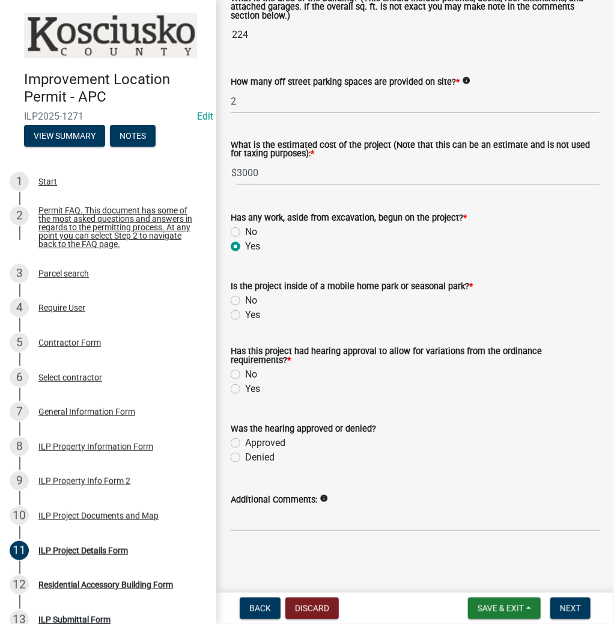
click at [245, 298] on label "No" at bounding box center [251, 300] width 12 height 14
click at [245, 298] on input "No" at bounding box center [249, 297] width 8 height 8
radio input "true"
click at [235, 383] on div "Yes" at bounding box center [415, 388] width 369 height 14
click at [245, 386] on label "Yes" at bounding box center [252, 388] width 15 height 14
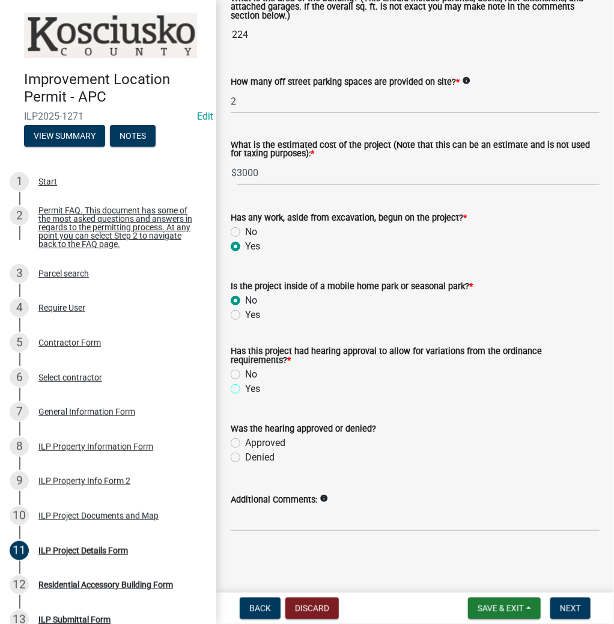
click at [245, 386] on input "Yes" at bounding box center [249, 385] width 8 height 8
radio input "true"
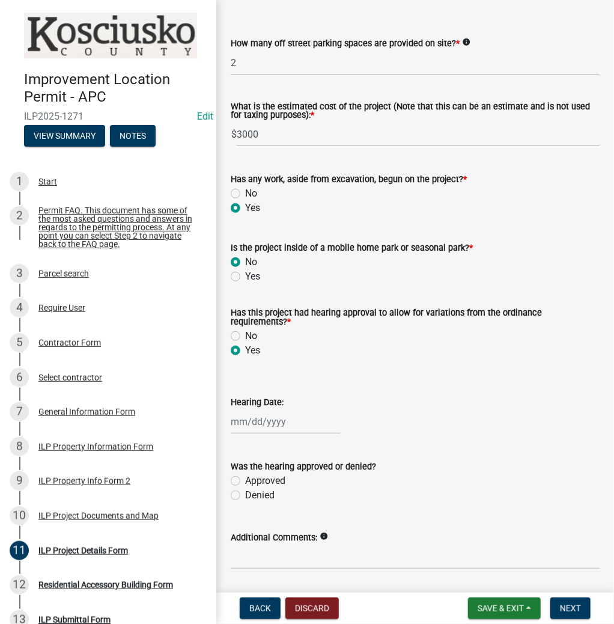
scroll to position [949, 0]
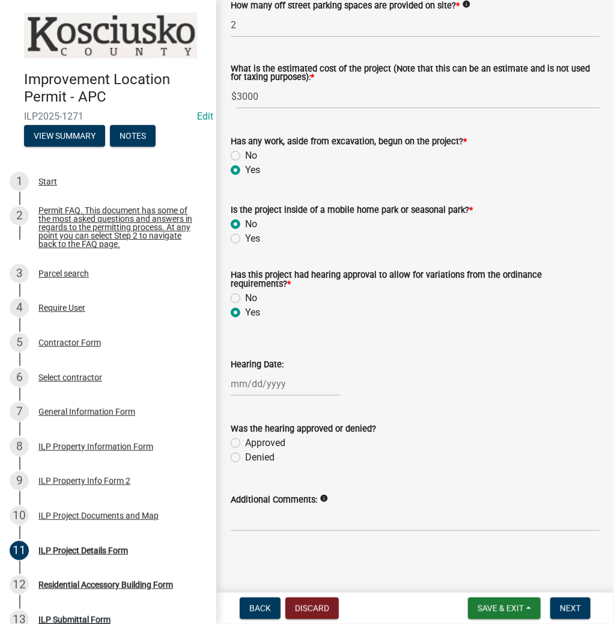
click at [264, 378] on div at bounding box center [286, 383] width 110 height 25
select select "10"
select select "2025"
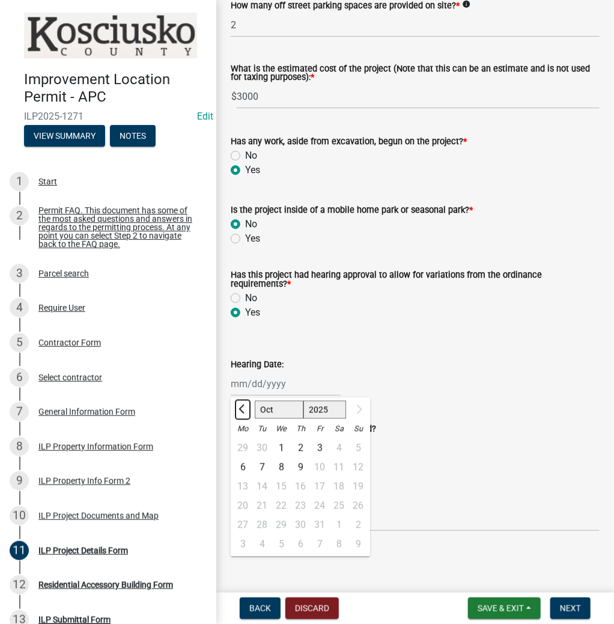
click at [240, 411] on button "Previous month" at bounding box center [242, 408] width 14 height 19
select select "6"
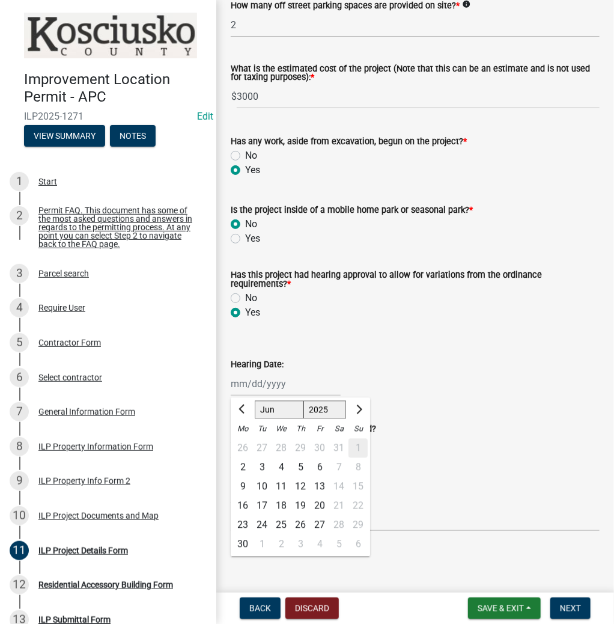
click at [263, 487] on div "10" at bounding box center [261, 485] width 19 height 19
type input "[DATE]"
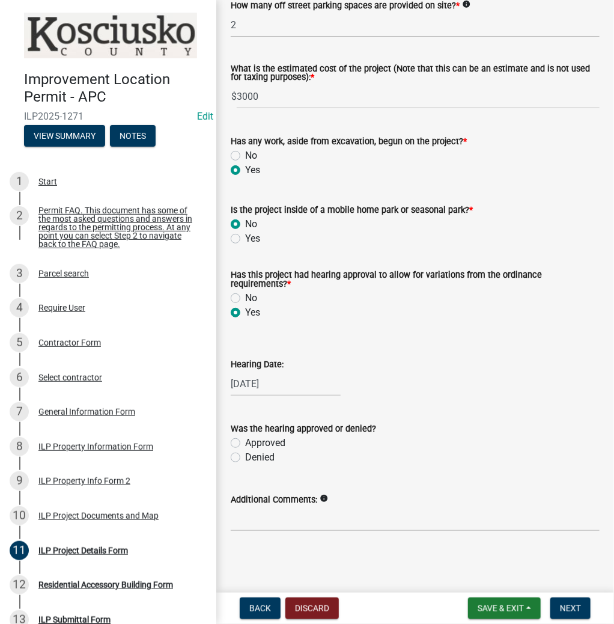
click at [245, 439] on label "Approved" at bounding box center [265, 442] width 40 height 14
click at [245, 439] on input "Approved" at bounding box center [249, 439] width 8 height 8
radio input "true"
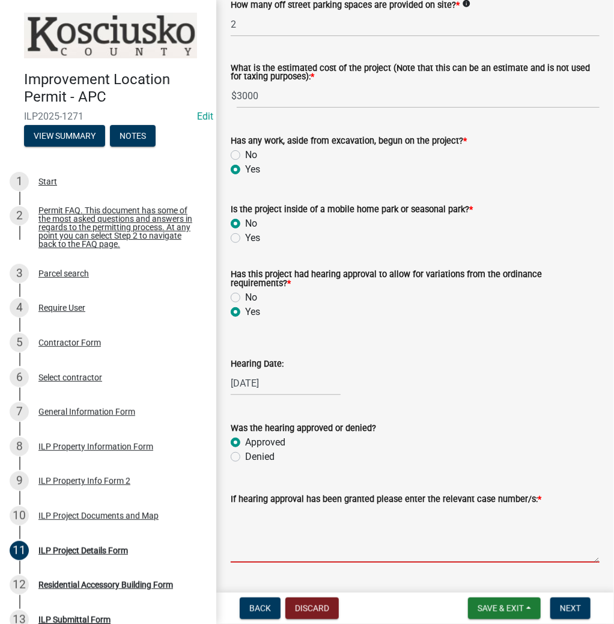
click at [267, 526] on textarea "If hearing approval has been granted please enter the relevant case number/s: *" at bounding box center [415, 534] width 369 height 56
type textarea "VAR-2025-142"
click at [571, 605] on span "Next" at bounding box center [570, 608] width 21 height 10
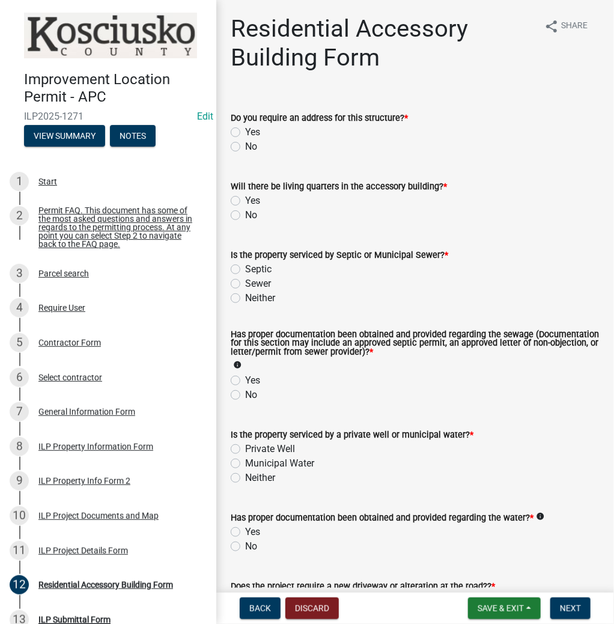
click at [245, 147] on label "No" at bounding box center [251, 146] width 12 height 14
click at [245, 147] on input "No" at bounding box center [249, 143] width 8 height 8
radio input "true"
click at [245, 211] on label "No" at bounding box center [251, 215] width 12 height 14
click at [245, 211] on input "No" at bounding box center [249, 212] width 8 height 8
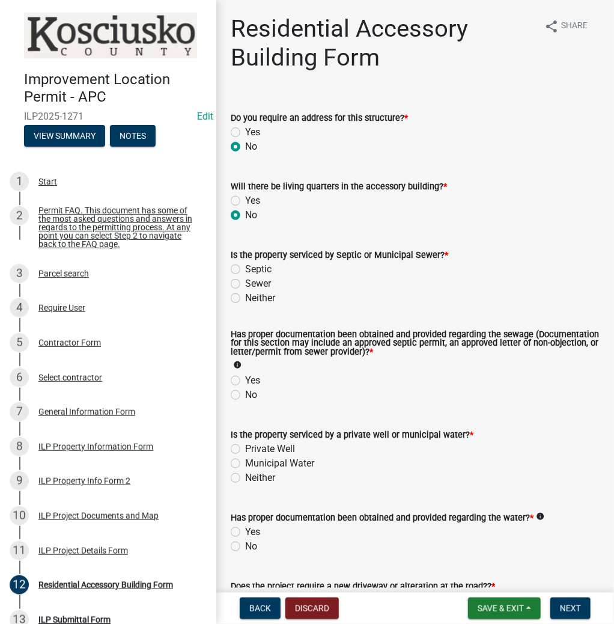
radio input "true"
click at [245, 283] on label "Sewer" at bounding box center [258, 283] width 26 height 14
click at [245, 283] on input "Sewer" at bounding box center [249, 280] width 8 height 8
radio input "true"
click at [245, 382] on label "Yes" at bounding box center [252, 380] width 15 height 14
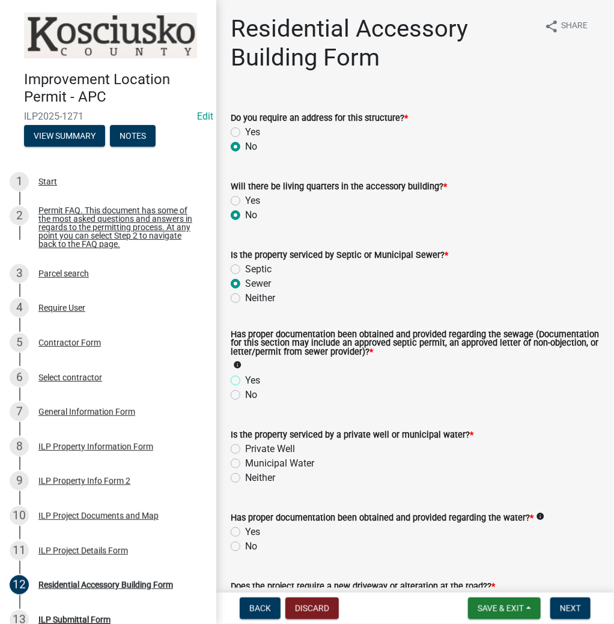
click at [245, 381] on input "Yes" at bounding box center [249, 377] width 8 height 8
radio input "true"
click at [245, 448] on label "Private Well" at bounding box center [270, 449] width 50 height 14
click at [245, 448] on input "Private Well" at bounding box center [249, 446] width 8 height 8
radio input "true"
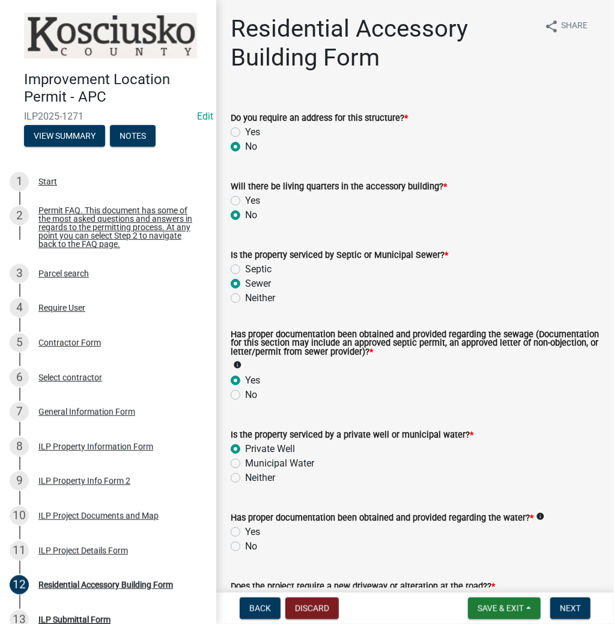
click at [245, 530] on label "Yes" at bounding box center [252, 531] width 15 height 14
click at [245, 530] on input "Yes" at bounding box center [249, 528] width 8 height 8
radio input "true"
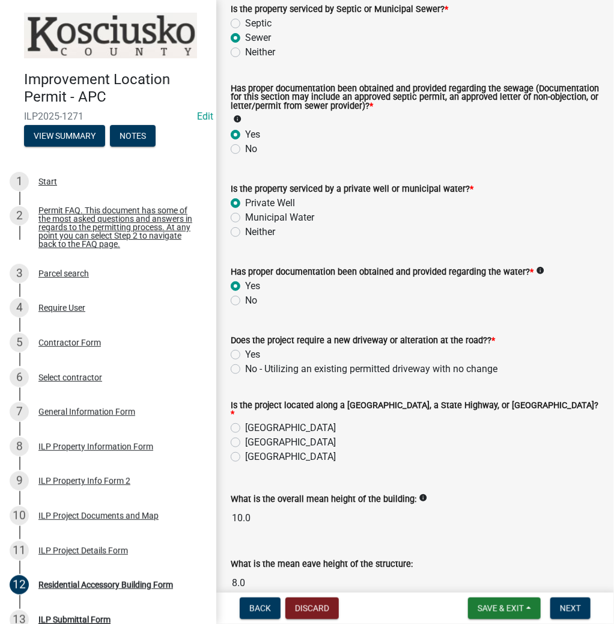
scroll to position [305, 0]
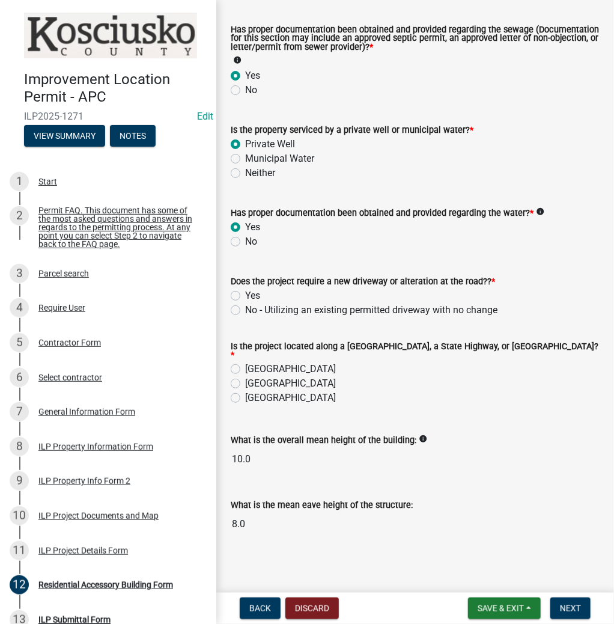
click at [235, 305] on div "No - Utilizing an existing permitted driveway with no change" at bounding box center [415, 310] width 369 height 14
click at [245, 366] on label "[GEOGRAPHIC_DATA]" at bounding box center [290, 369] width 91 height 14
click at [245, 366] on input "[GEOGRAPHIC_DATA]" at bounding box center [249, 366] width 8 height 8
radio input "true"
click at [245, 311] on label "No - Utilizing an existing permitted driveway with no change" at bounding box center [371, 310] width 252 height 14
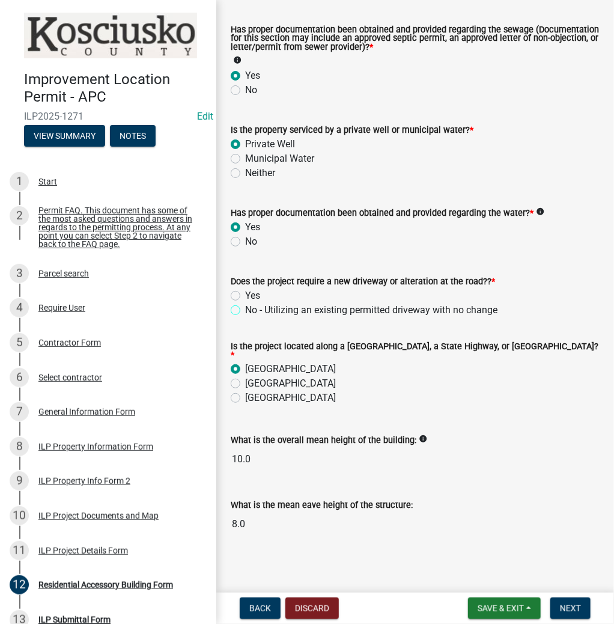
click at [245, 311] on input "No - Utilizing an existing permitted driveway with no change" at bounding box center [249, 307] width 8 height 8
radio input "true"
click at [557, 595] on nav "Back Discard Save & Exit Save Save & Exit Next" at bounding box center [415, 607] width 398 height 31
click at [558, 604] on button "Next" at bounding box center [570, 608] width 40 height 22
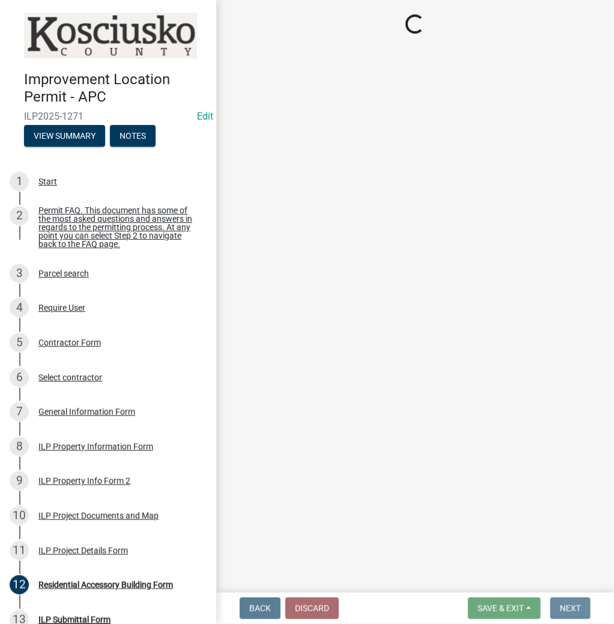
scroll to position [0, 0]
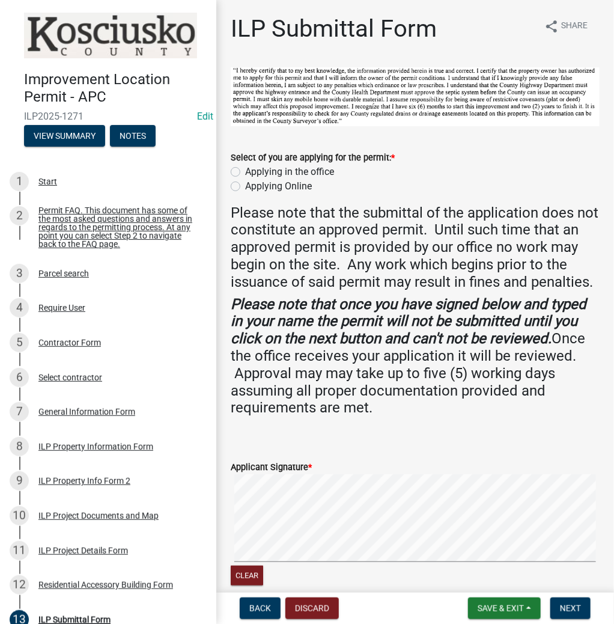
click at [245, 172] on label "Applying in the office" at bounding box center [289, 172] width 89 height 14
click at [245, 172] on input "Applying in the office" at bounding box center [249, 169] width 8 height 8
radio input "true"
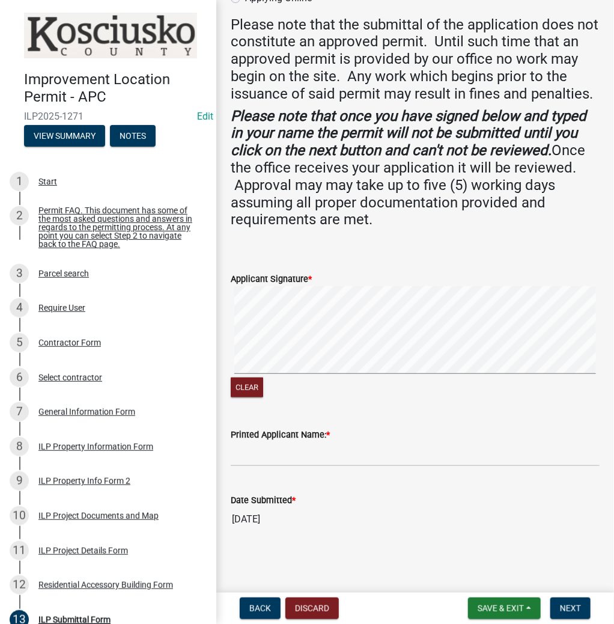
scroll to position [204, 0]
click at [257, 449] on input "Printed Applicant Name: *" at bounding box center [415, 454] width 369 height 25
type input "[PERSON_NAME]"
click at [567, 601] on button "Next" at bounding box center [570, 608] width 40 height 22
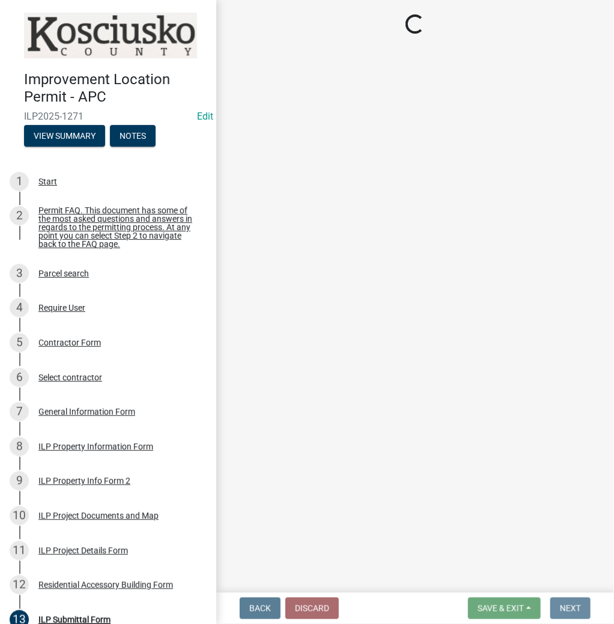
scroll to position [0, 0]
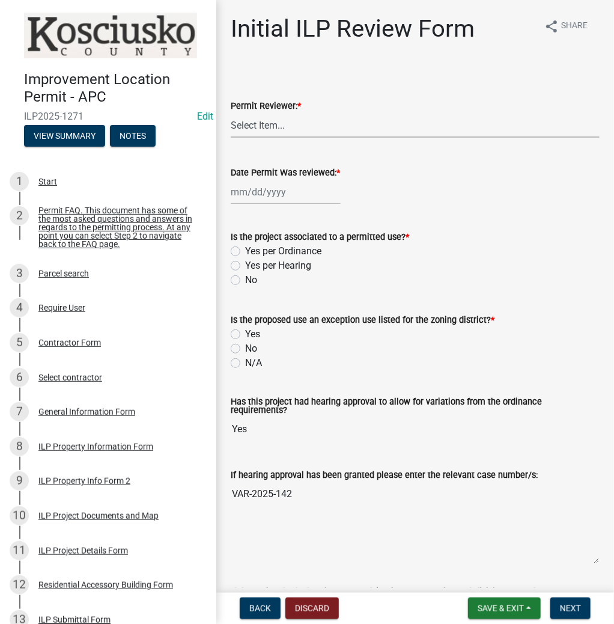
click at [259, 123] on select "Select Item... MMS LT AT CS [PERSON_NAME]" at bounding box center [415, 125] width 369 height 25
click at [231, 113] on select "Select Item... MMS LT AT CS [PERSON_NAME]" at bounding box center [415, 125] width 369 height 25
select select "c872cdc8-ca01-49f1-a213-e4b05fa58cd2"
click at [281, 197] on div at bounding box center [286, 192] width 110 height 25
select select "10"
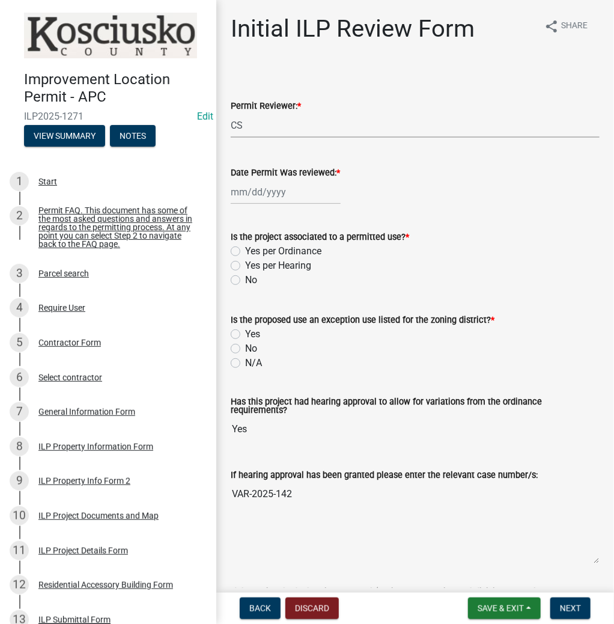
select select "2025"
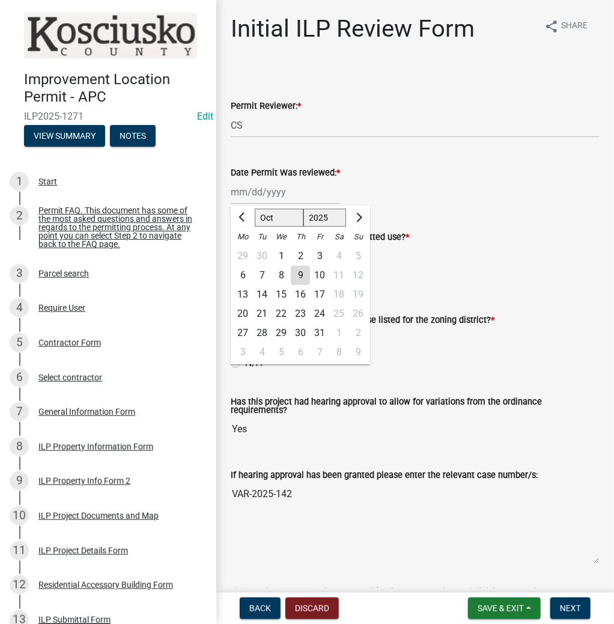
click at [305, 272] on div "9" at bounding box center [300, 275] width 19 height 19
type input "[DATE]"
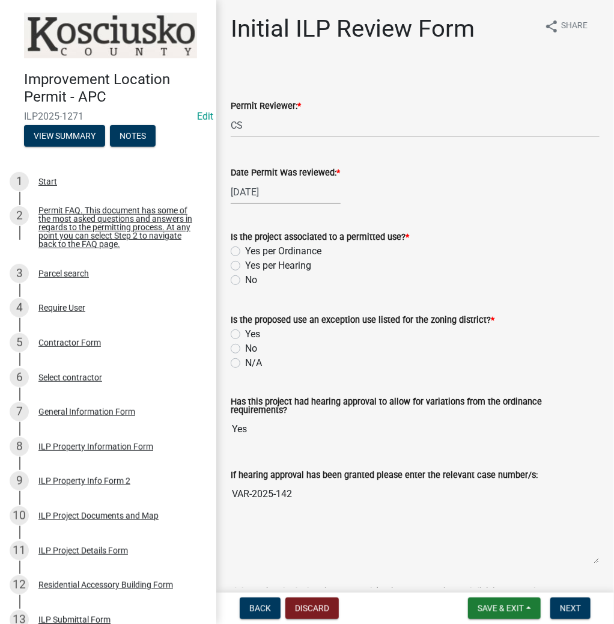
drag, startPoint x: 238, startPoint y: 267, endPoint x: 241, endPoint y: 300, distance: 33.2
click at [245, 266] on label "Yes per Hearing" at bounding box center [278, 265] width 66 height 14
click at [245, 266] on input "Yes per Hearing" at bounding box center [249, 262] width 8 height 8
radio input "true"
click at [245, 350] on label "No" at bounding box center [251, 348] width 12 height 14
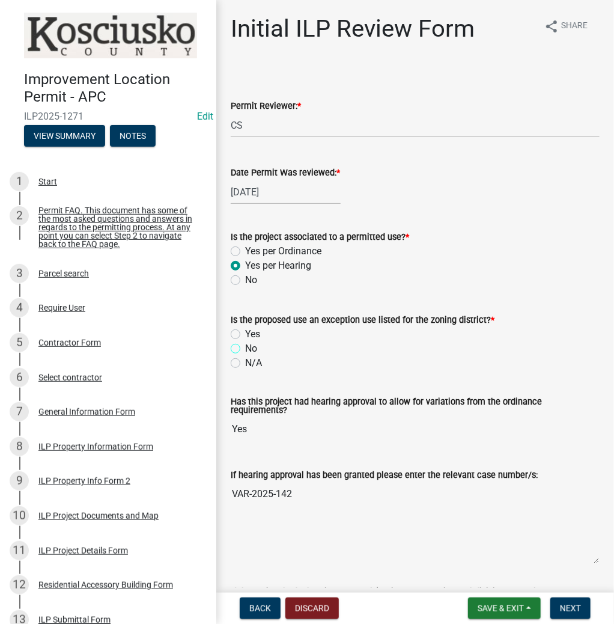
click at [245, 349] on input "No" at bounding box center [249, 345] width 8 height 8
radio input "true"
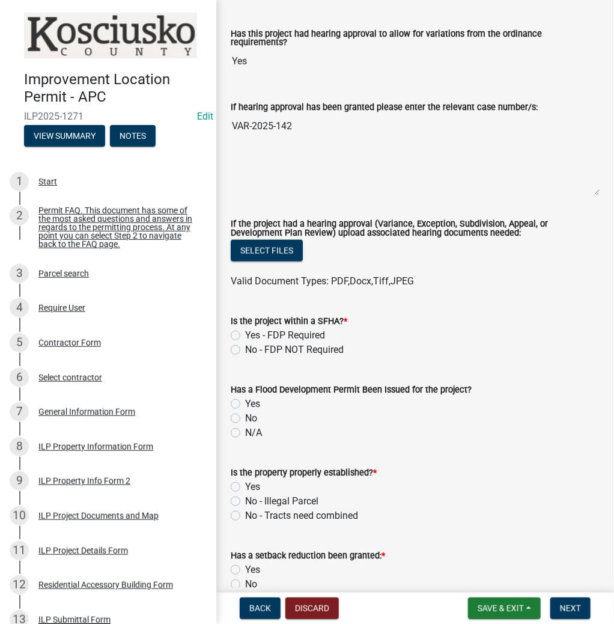
scroll to position [384, 0]
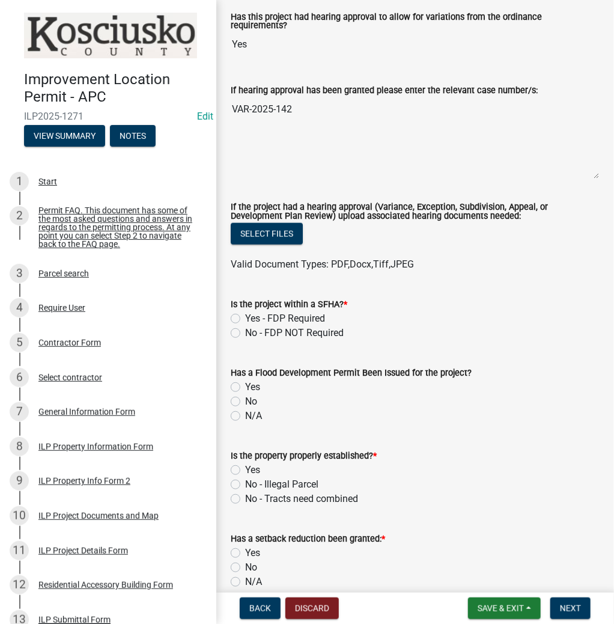
click at [245, 327] on label "No - FDP NOT Required" at bounding box center [294, 333] width 99 height 14
click at [245, 327] on input "No - FDP NOT Required" at bounding box center [249, 330] width 8 height 8
radio input "true"
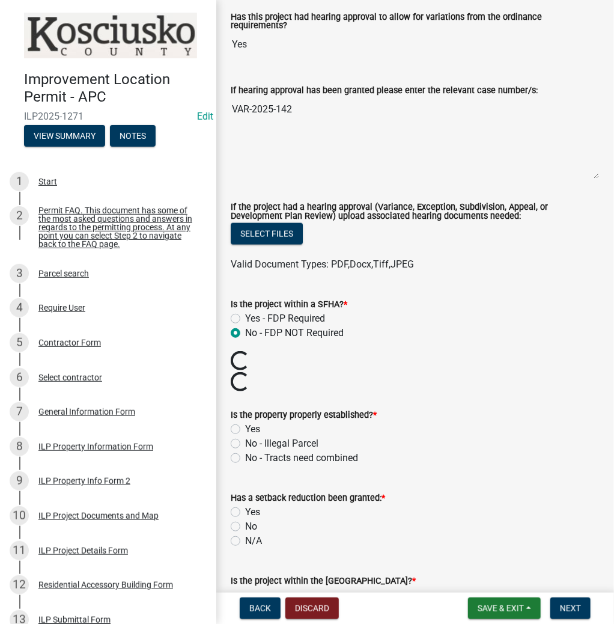
click at [245, 422] on label "Yes" at bounding box center [252, 429] width 15 height 14
click at [245, 422] on input "Yes" at bounding box center [249, 426] width 8 height 8
radio input "true"
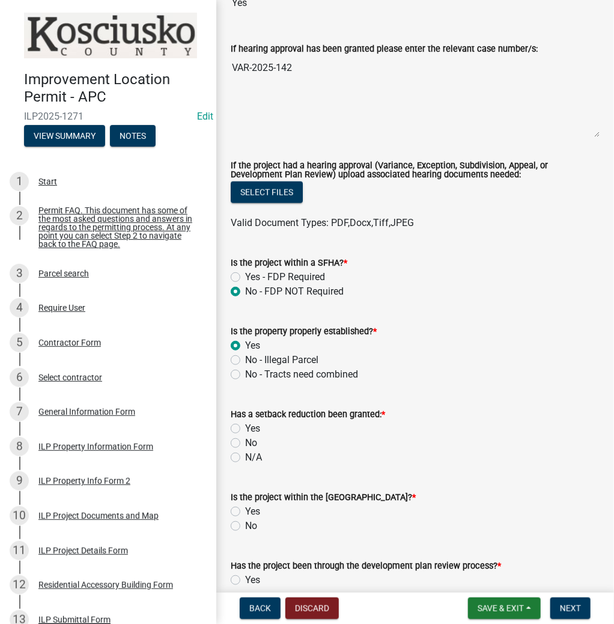
scroll to position [481, 0]
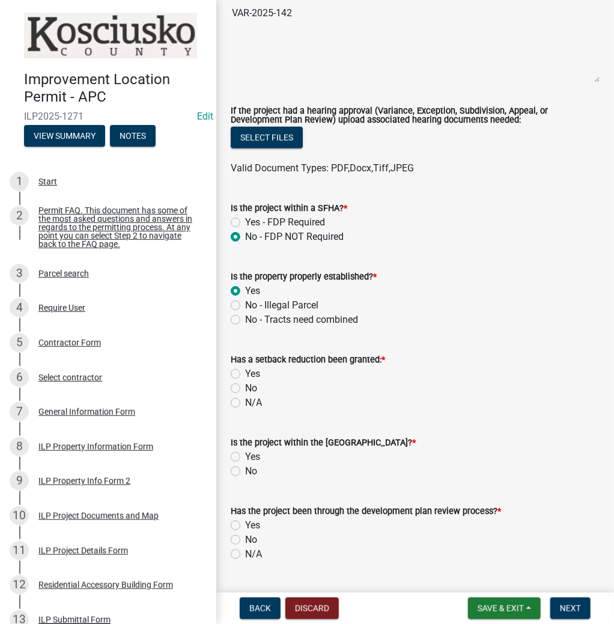
click at [245, 381] on label "No" at bounding box center [251, 388] width 12 height 14
click at [245, 381] on input "No" at bounding box center [249, 385] width 8 height 8
radio input "true"
click at [245, 467] on label "No" at bounding box center [251, 471] width 12 height 14
click at [245, 467] on input "No" at bounding box center [249, 468] width 8 height 8
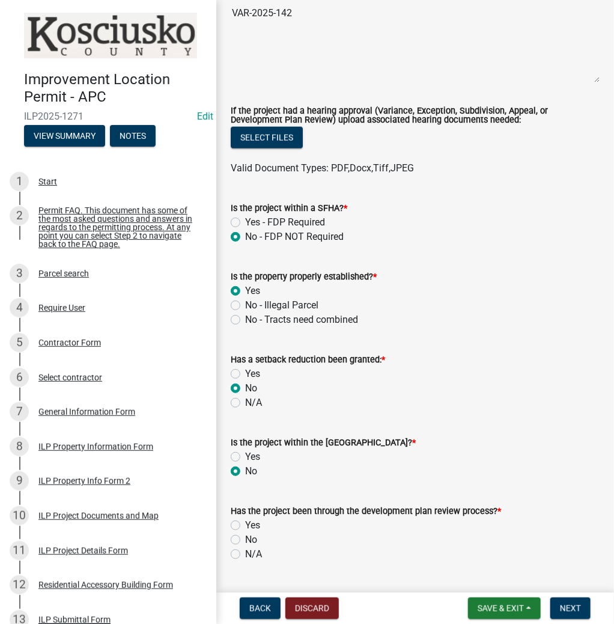
radio input "true"
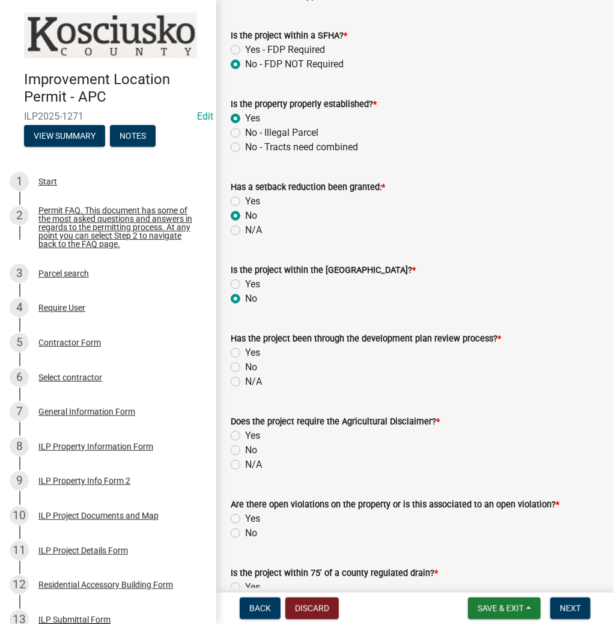
scroll to position [673, 0]
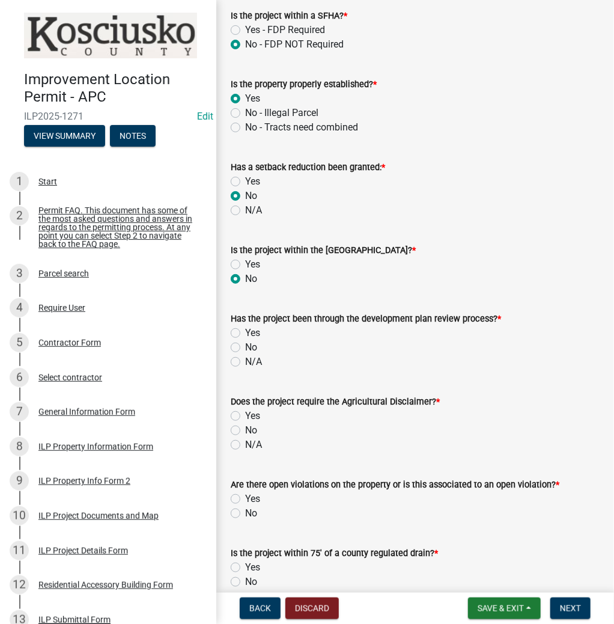
click at [245, 340] on label "No" at bounding box center [251, 347] width 12 height 14
click at [245, 340] on input "No" at bounding box center [249, 344] width 8 height 8
radio input "true"
click at [245, 423] on label "No" at bounding box center [251, 430] width 12 height 14
click at [245, 423] on input "No" at bounding box center [249, 427] width 8 height 8
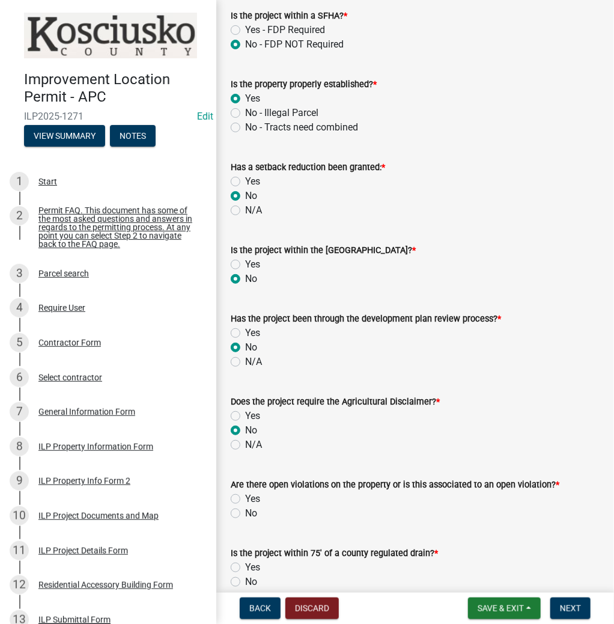
radio input "true"
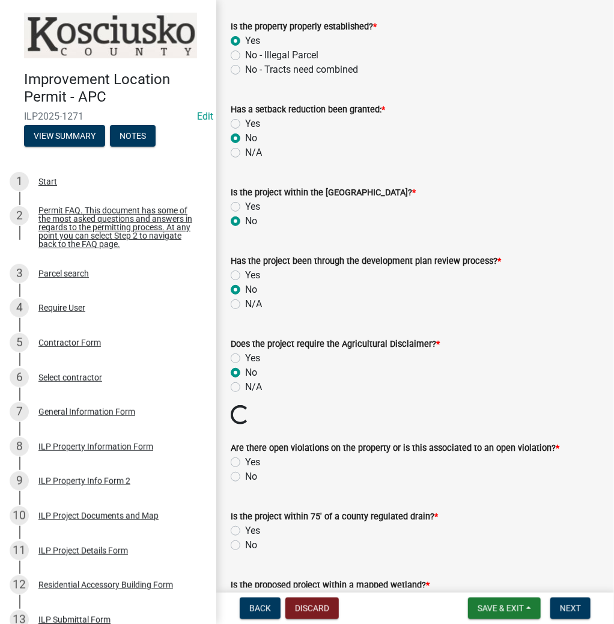
scroll to position [817, 0]
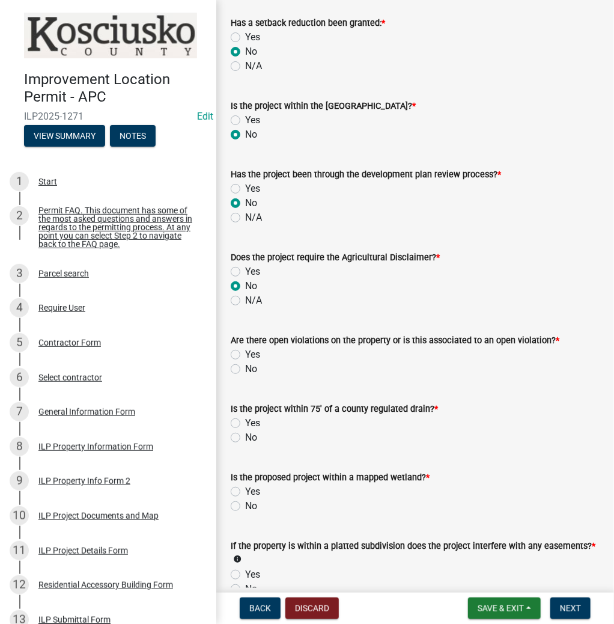
click at [245, 347] on label "Yes" at bounding box center [252, 354] width 15 height 14
click at [245, 347] on input "Yes" at bounding box center [249, 351] width 8 height 8
radio input "true"
click at [245, 431] on label "No" at bounding box center [251, 437] width 12 height 14
click at [245, 431] on input "No" at bounding box center [249, 434] width 8 height 8
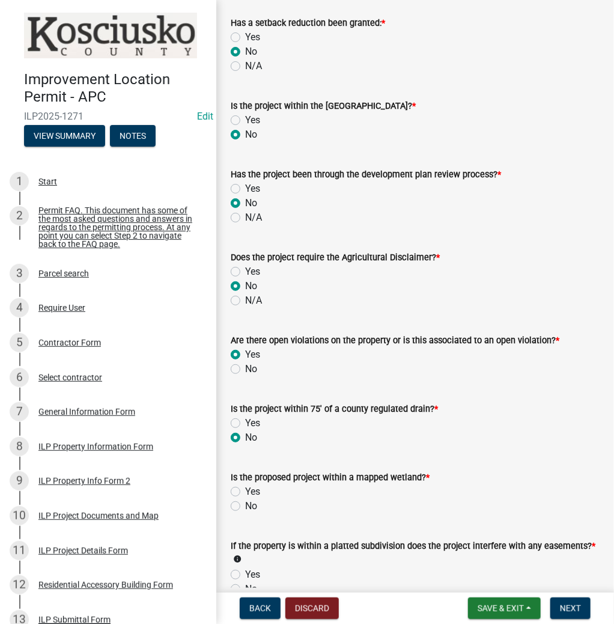
radio input "true"
click at [245, 499] on label "No" at bounding box center [251, 506] width 12 height 14
click at [245, 499] on input "No" at bounding box center [249, 503] width 8 height 8
radio input "true"
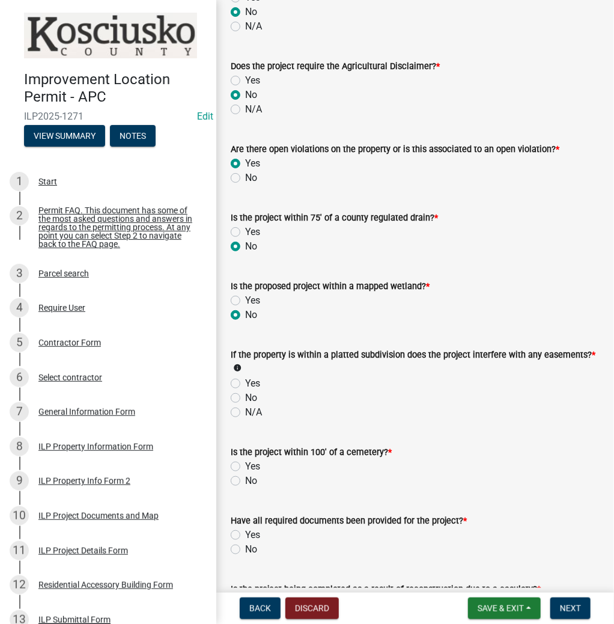
scroll to position [1009, 0]
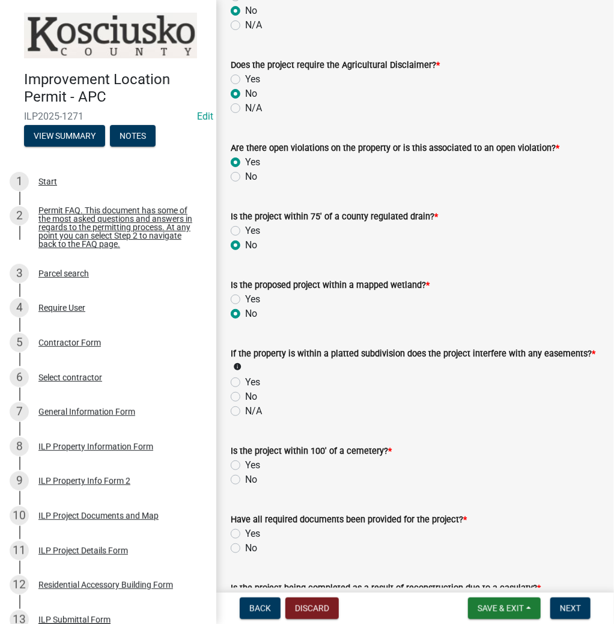
click at [245, 389] on label "No" at bounding box center [251, 396] width 12 height 14
click at [245, 389] on input "No" at bounding box center [249, 393] width 8 height 8
radio input "true"
drag, startPoint x: 233, startPoint y: 472, endPoint x: 235, endPoint y: 479, distance: 7.4
click at [245, 472] on label "No" at bounding box center [251, 479] width 12 height 14
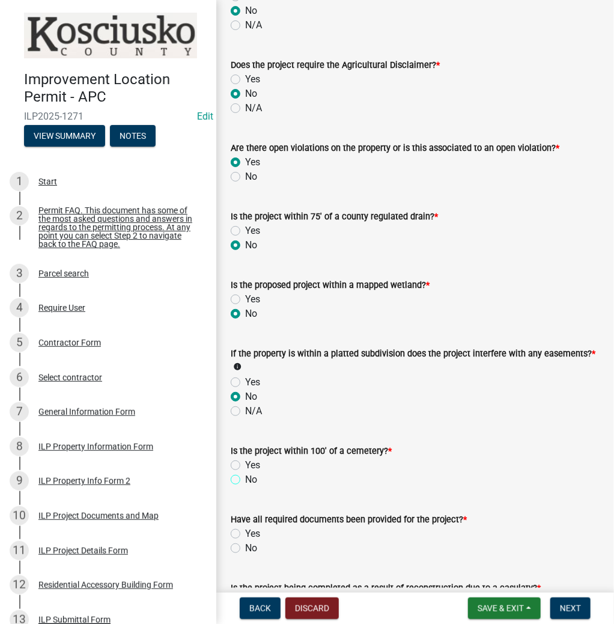
click at [245, 472] on input "No" at bounding box center [249, 476] width 8 height 8
radio input "true"
click at [245, 526] on label "Yes" at bounding box center [252, 533] width 15 height 14
click at [245, 526] on input "Yes" at bounding box center [249, 530] width 8 height 8
radio input "true"
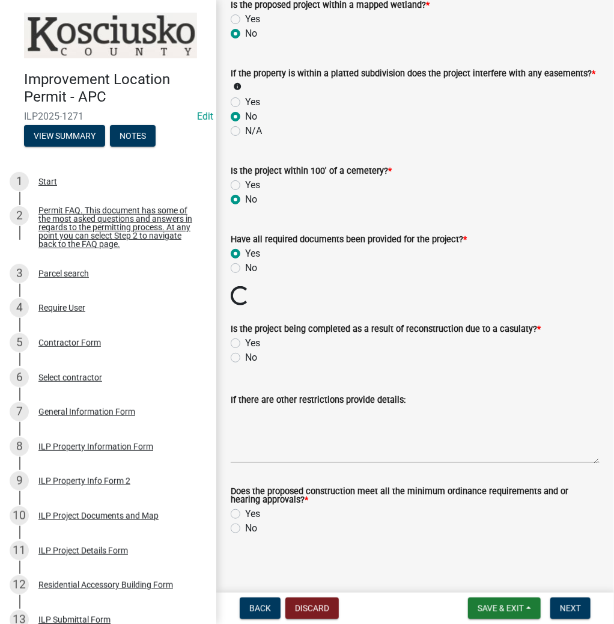
scroll to position [1269, 0]
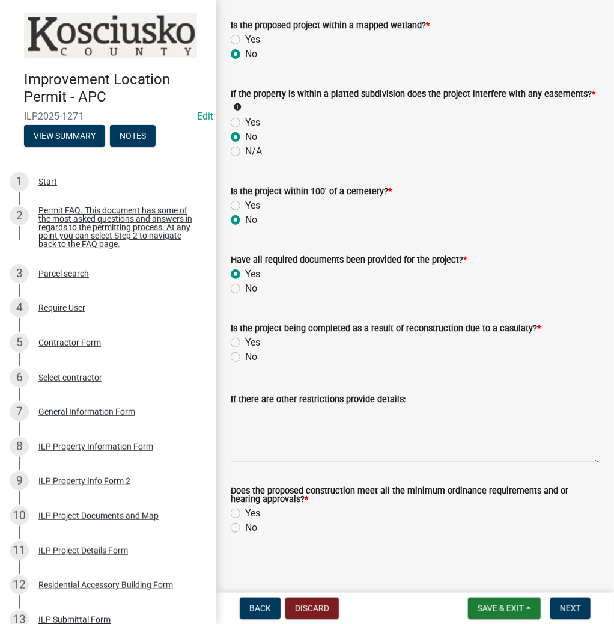
click at [245, 350] on label "No" at bounding box center [251, 357] width 12 height 14
click at [245, 350] on input "No" at bounding box center [249, 354] width 8 height 8
radio input "true"
click at [245, 506] on label "Yes" at bounding box center [252, 513] width 15 height 14
click at [245, 506] on input "Yes" at bounding box center [249, 510] width 8 height 8
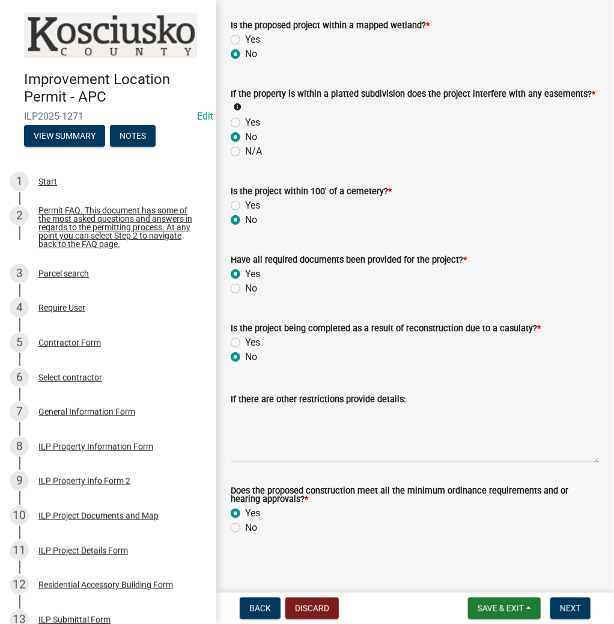
radio input "true"
click at [566, 605] on span "Next" at bounding box center [570, 608] width 21 height 10
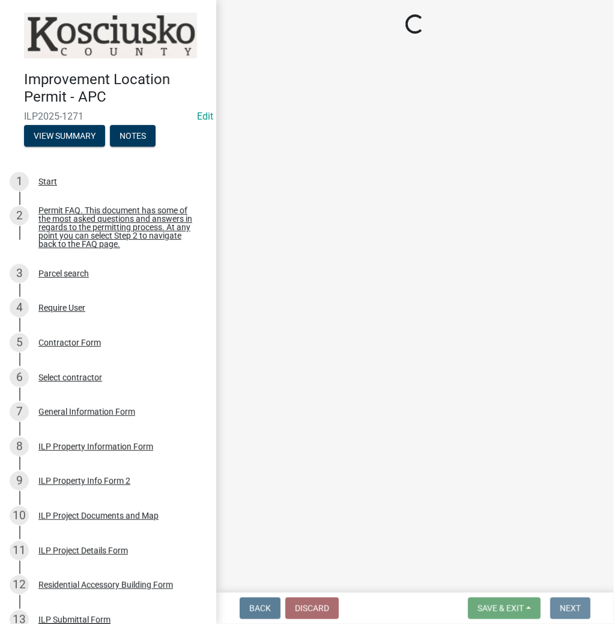
scroll to position [0, 0]
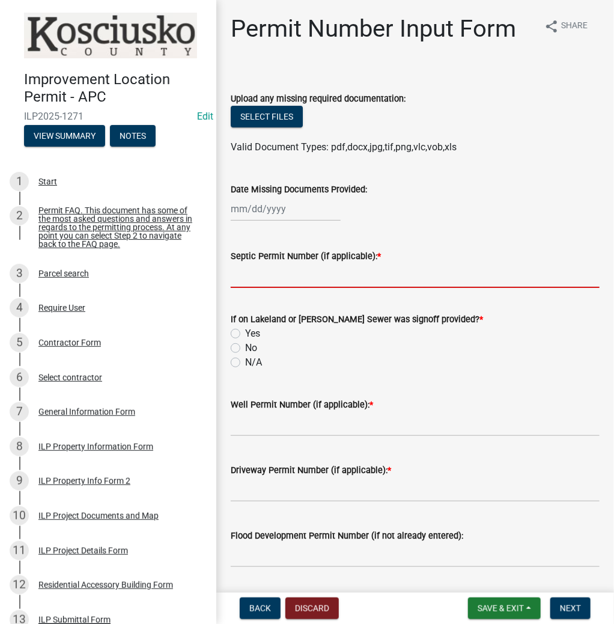
click at [249, 269] on input "Septic Permit Number (if applicable): *" at bounding box center [415, 275] width 369 height 25
type input "TCRSD"
click at [245, 332] on label "Yes" at bounding box center [252, 333] width 15 height 14
click at [245, 332] on input "Yes" at bounding box center [249, 330] width 8 height 8
radio input "true"
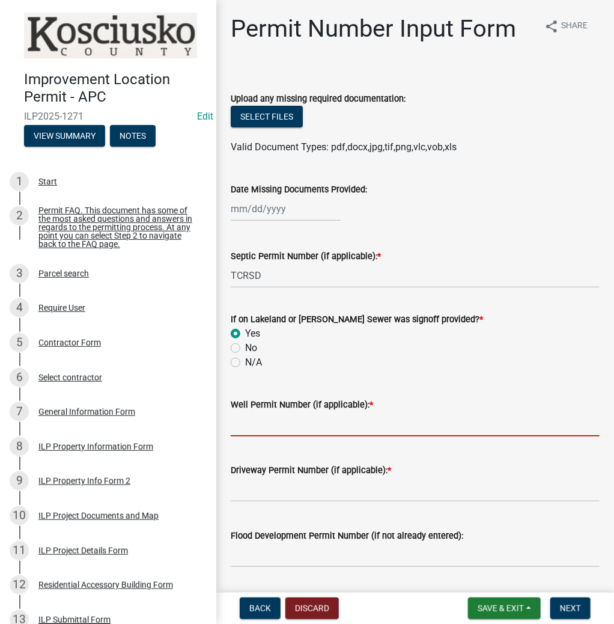
drag, startPoint x: 255, startPoint y: 425, endPoint x: 247, endPoint y: 417, distance: 10.6
click at [254, 423] on input "Well Permit Number (if applicable): *" at bounding box center [415, 423] width 369 height 25
type input "LONO"
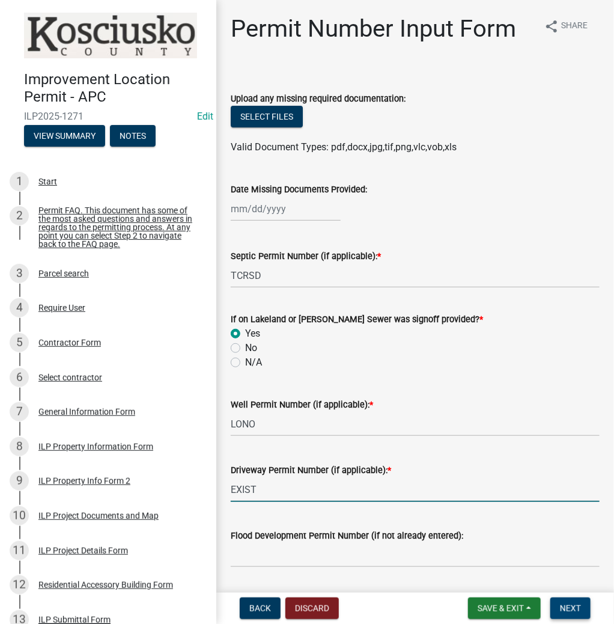
type input "EXIST"
click at [564, 603] on span "Next" at bounding box center [570, 608] width 21 height 10
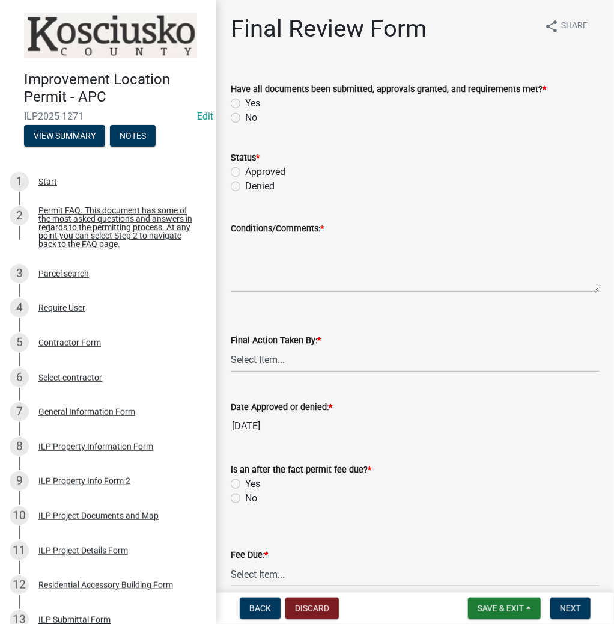
click at [245, 101] on label "Yes" at bounding box center [252, 103] width 15 height 14
click at [245, 101] on input "Yes" at bounding box center [249, 100] width 8 height 8
radio input "true"
click at [245, 168] on label "Approved" at bounding box center [265, 172] width 40 height 14
click at [245, 168] on input "Approved" at bounding box center [249, 169] width 8 height 8
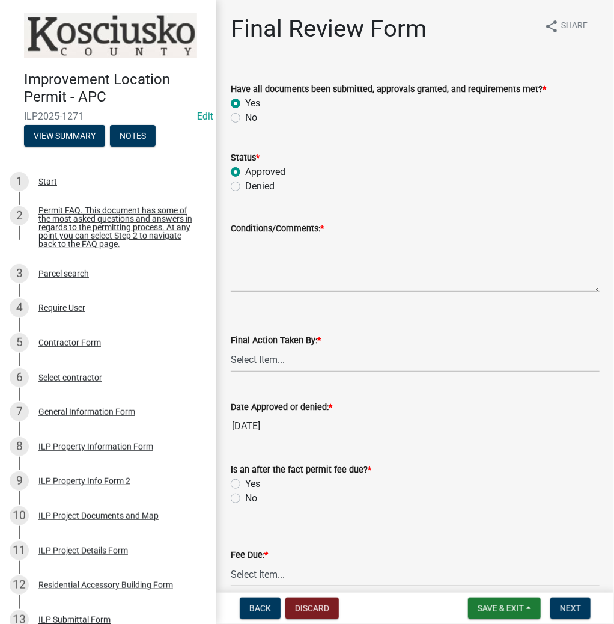
radio input "true"
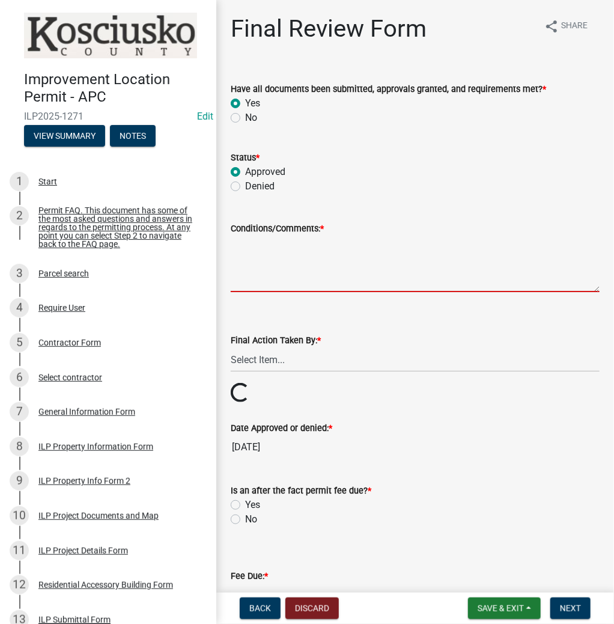
click at [253, 261] on textarea "Conditions/Comments: *" at bounding box center [415, 263] width 369 height 56
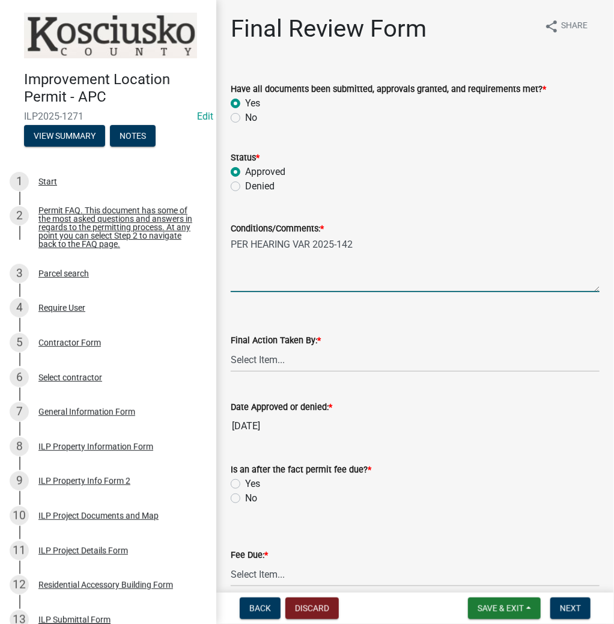
type textarea "PER HEARING VAR 2025-142"
drag, startPoint x: 250, startPoint y: 354, endPoint x: 255, endPoint y: 370, distance: 16.9
click at [251, 354] on select "Select Item... MMS LT AT CS [PERSON_NAME]" at bounding box center [415, 359] width 369 height 25
click at [231, 347] on select "Select Item... MMS LT AT CS [PERSON_NAME]" at bounding box center [415, 359] width 369 height 25
select select "c872cdc8-ca01-49f1-a213-e4b05fa58cd2"
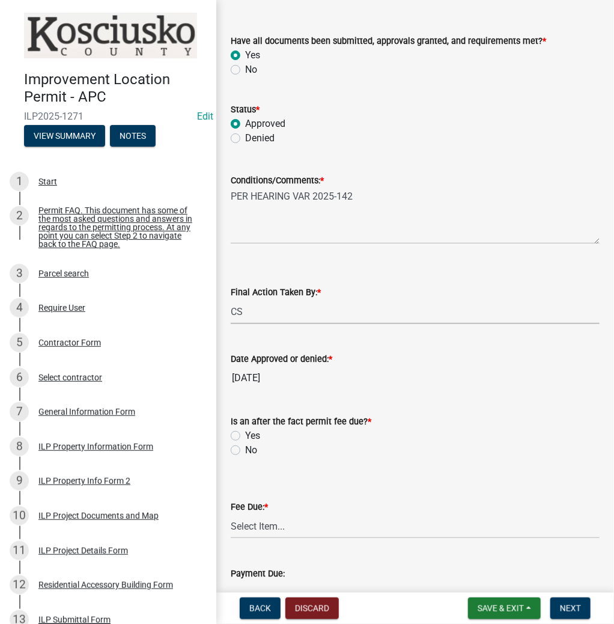
scroll to position [144, 0]
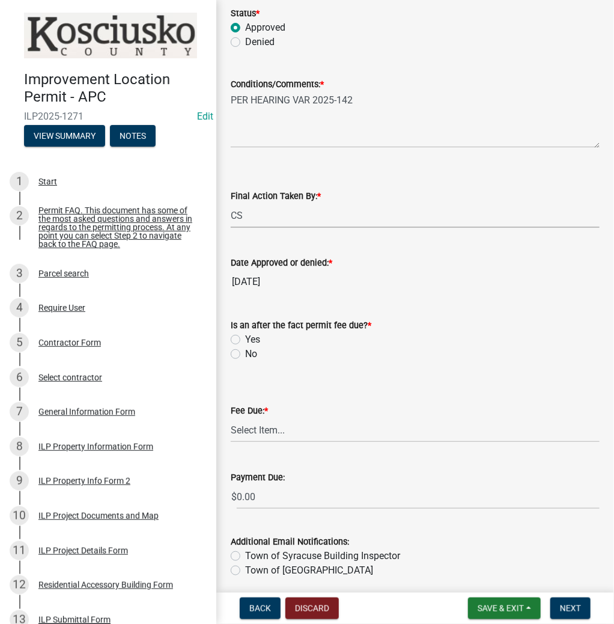
click at [245, 353] on label "No" at bounding box center [251, 354] width 12 height 14
click at [245, 353] on input "No" at bounding box center [249, 351] width 8 height 8
radio input "true"
click at [251, 428] on select "Select Item... N/A $10.00 $25.00 $125.00 $250 $500 $500 + $10.00 for every 10 s…" at bounding box center [415, 429] width 369 height 25
click at [231, 417] on select "Select Item... N/A $10.00 $25.00 $125.00 $250 $500 $500 + $10.00 for every 10 s…" at bounding box center [415, 429] width 369 height 25
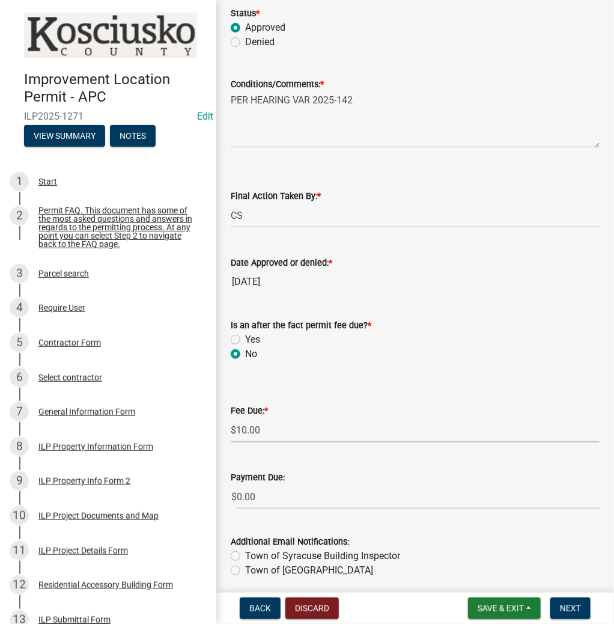
select select "6f482d1d-eb35-47e6-92b0-143404755581"
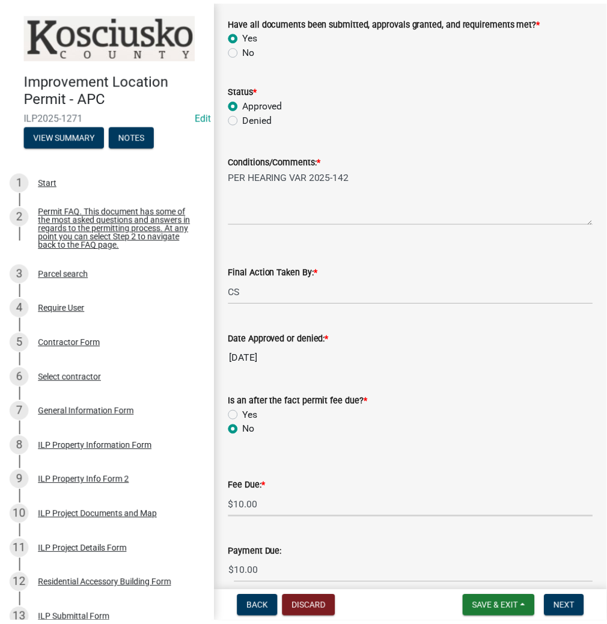
scroll to position [0, 0]
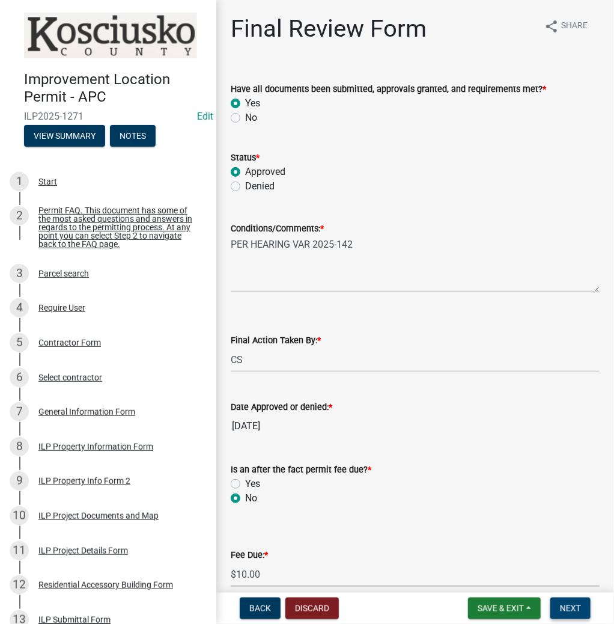
click at [565, 603] on span "Next" at bounding box center [570, 608] width 21 height 10
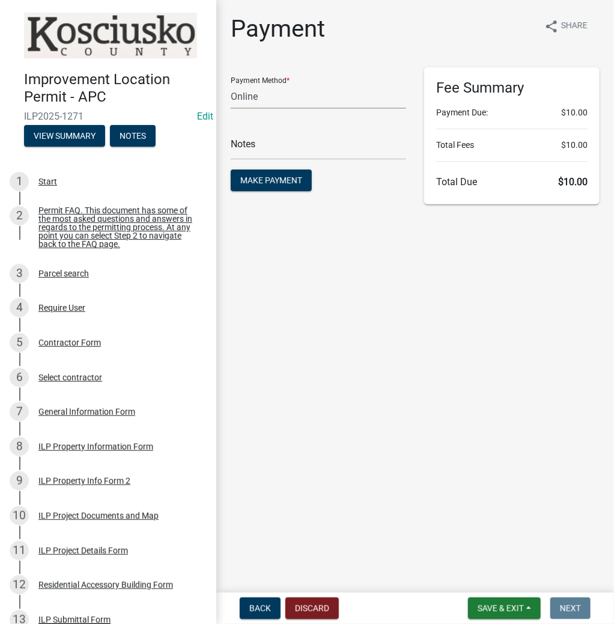
click at [273, 85] on select "Credit Card POS Check Cash Online" at bounding box center [318, 96] width 175 height 25
select select "2: 1"
click at [231, 84] on select "Credit Card POS Check Cash Online" at bounding box center [318, 96] width 175 height 25
click at [258, 148] on input "text" at bounding box center [318, 147] width 175 height 25
type input "ILP 2025-1271"
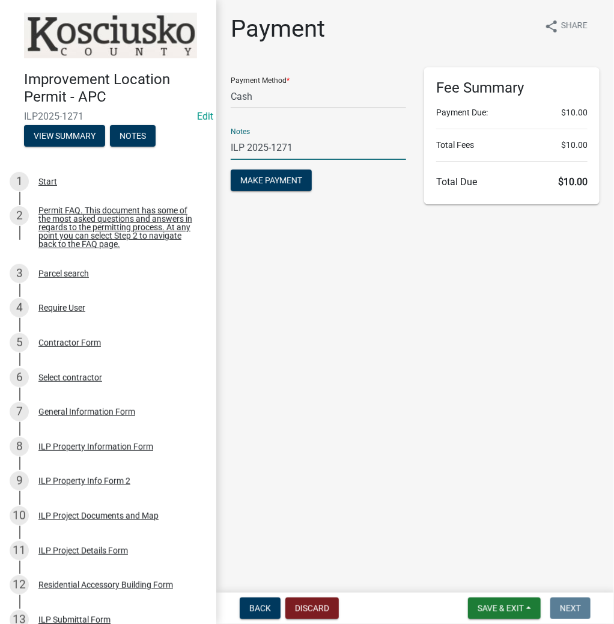
click at [231, 169] on button "Make Payment" at bounding box center [271, 180] width 81 height 22
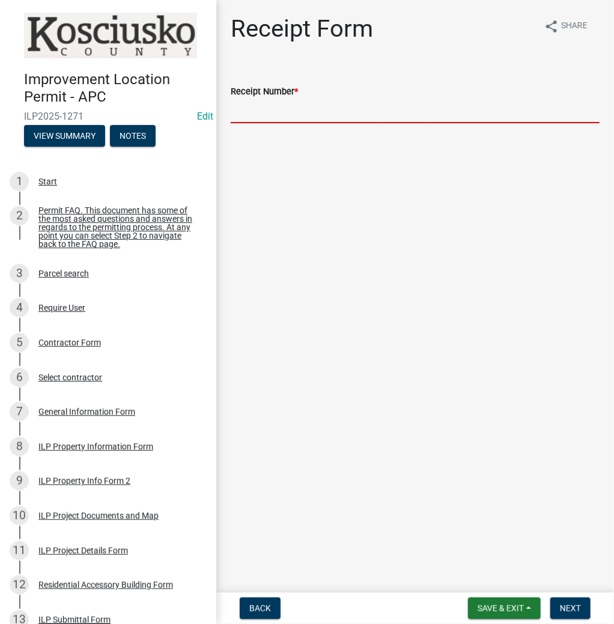
click at [287, 108] on input "Receipt Number *" at bounding box center [415, 111] width 369 height 25
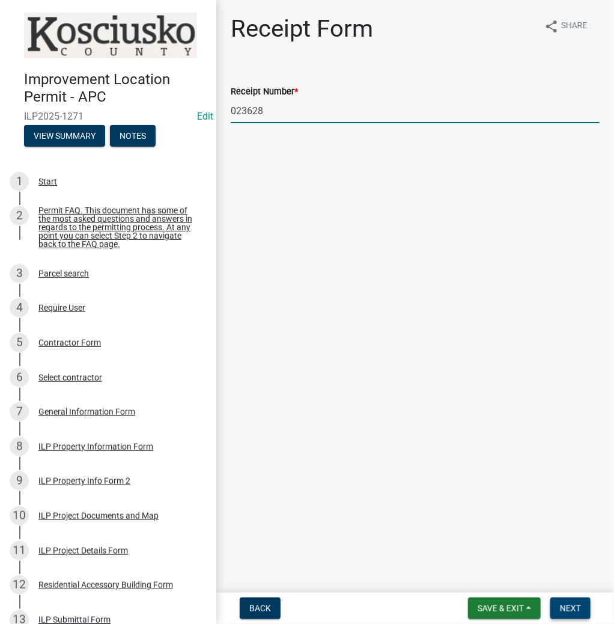
type input "023628"
click at [553, 606] on button "Next" at bounding box center [570, 608] width 40 height 22
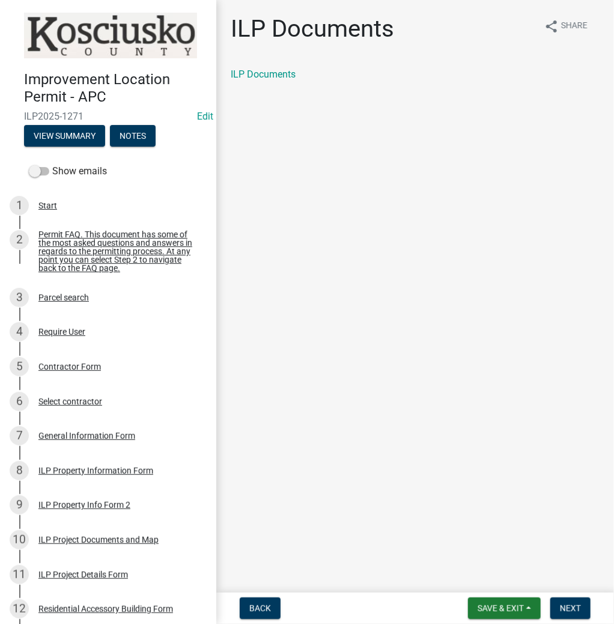
click at [285, 68] on div "ILP Documents" at bounding box center [415, 74] width 369 height 14
click at [288, 79] on link "ILP Documents" at bounding box center [263, 73] width 65 height 11
click at [577, 610] on span "Next" at bounding box center [570, 608] width 21 height 10
